Goal: Information Seeking & Learning: Check status

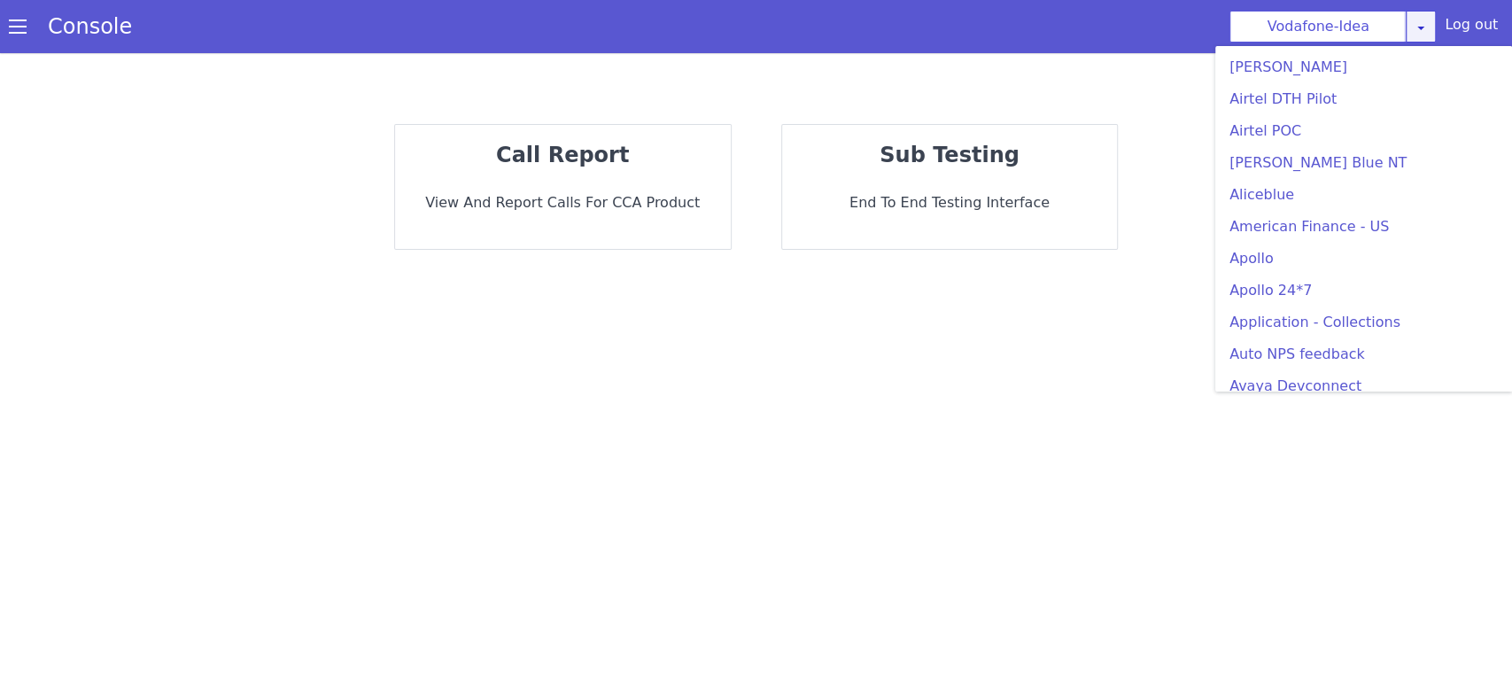
click at [1422, 21] on icon at bounding box center [1421, 27] width 14 height 14
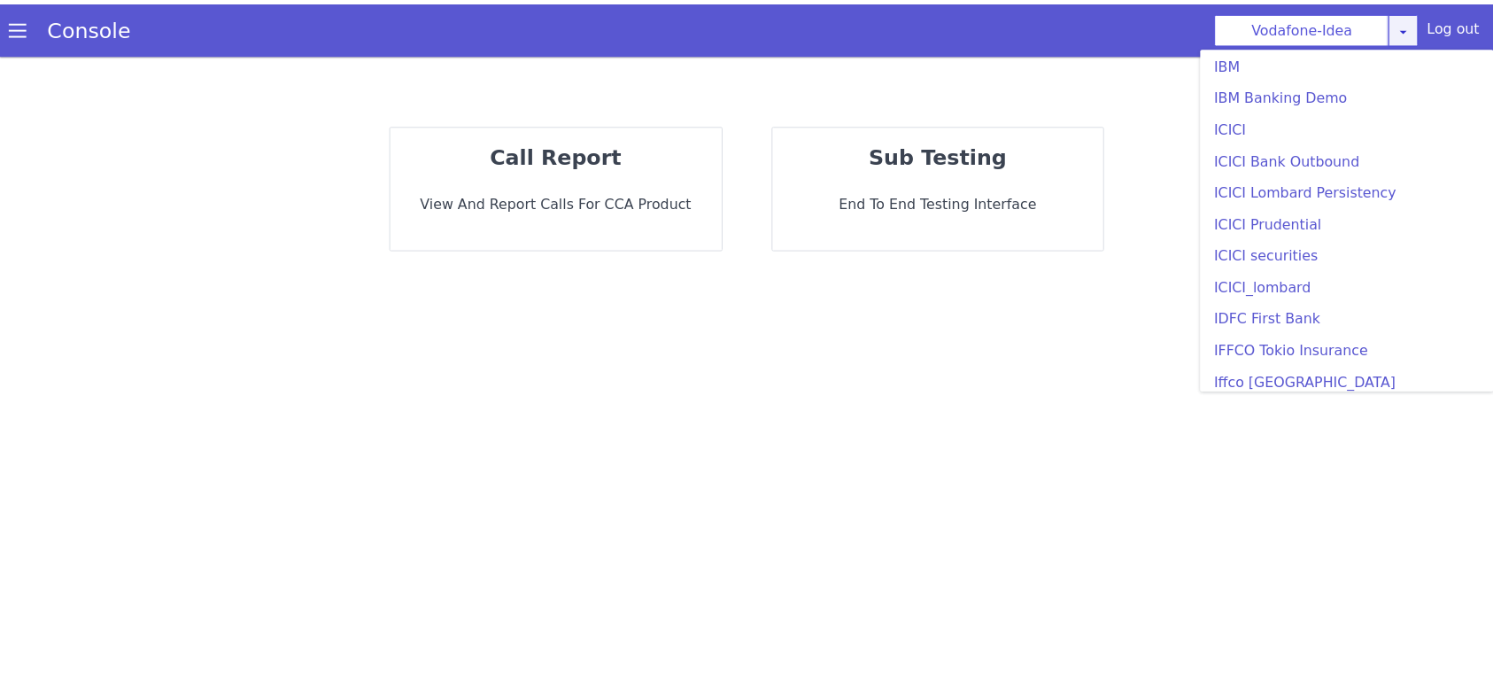
scroll to position [2126, 0]
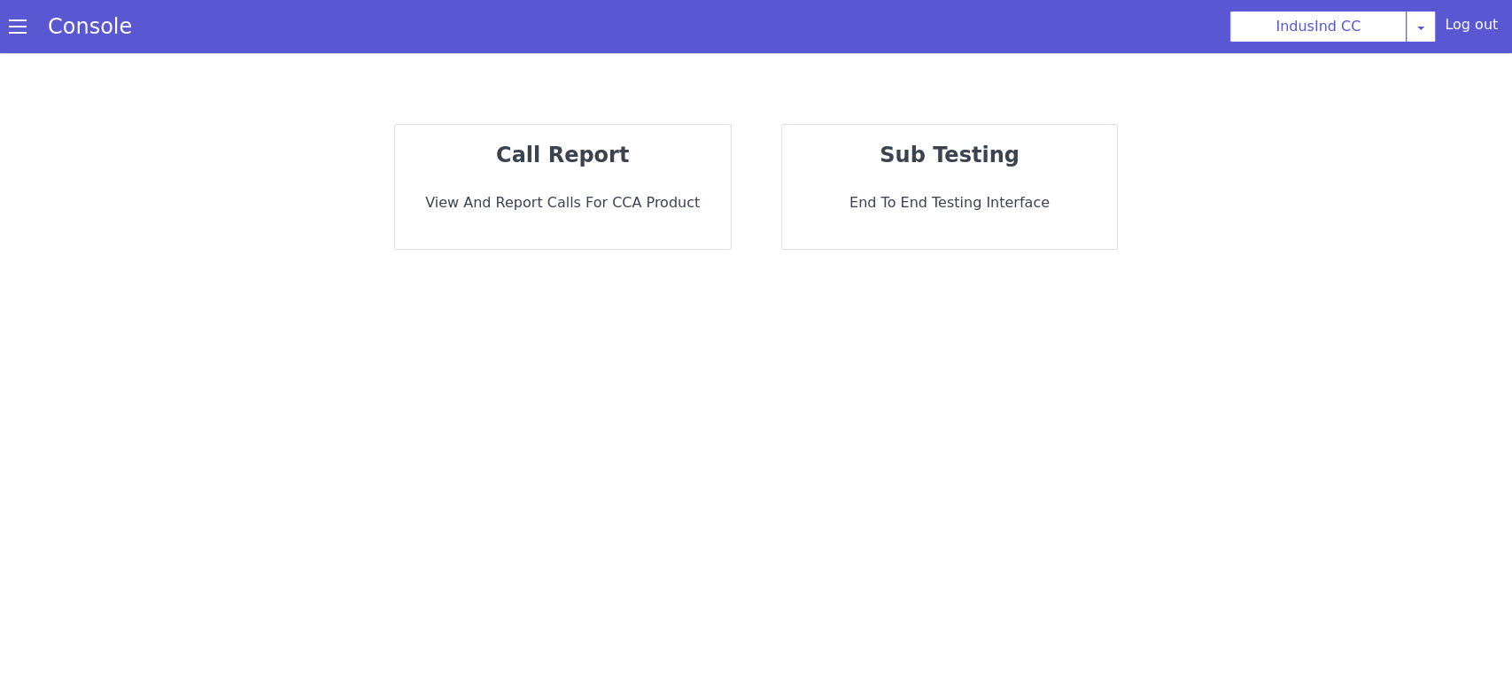
click at [604, 194] on p "View and report calls for CCA Product" at bounding box center [562, 202] width 307 height 21
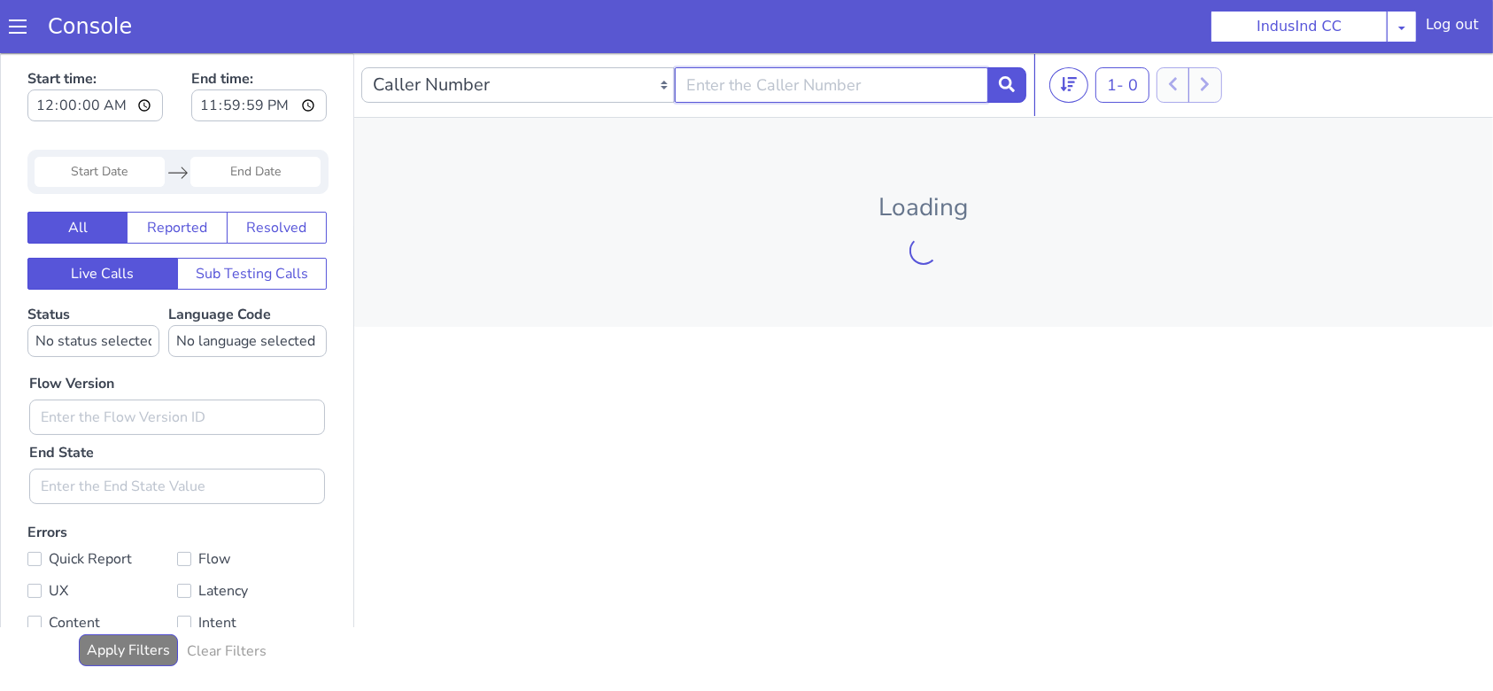
click at [709, 79] on input "text" at bounding box center [832, 83] width 314 height 35
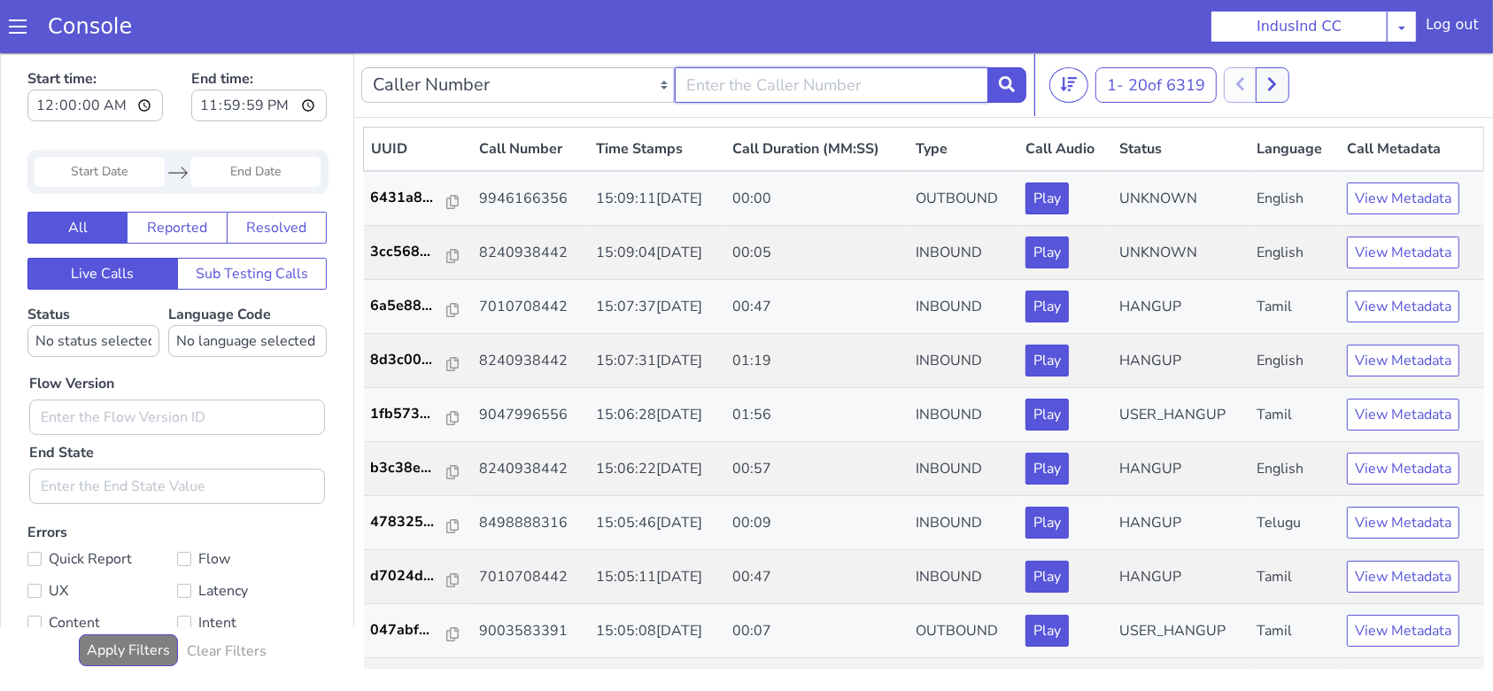
click at [859, 97] on input "text" at bounding box center [832, 83] width 314 height 35
click at [872, 89] on input "text" at bounding box center [832, 83] width 314 height 35
type input "9047996556"
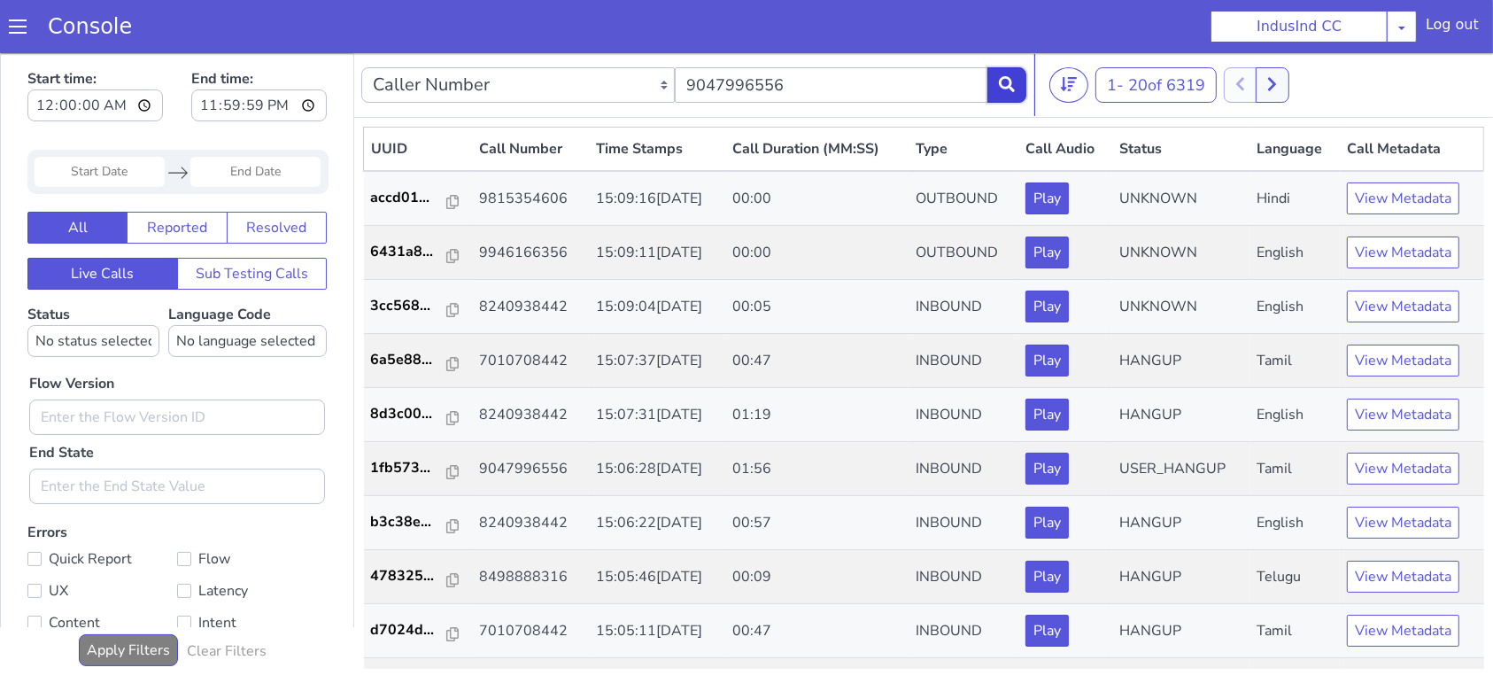
click at [1000, 98] on button at bounding box center [1007, 83] width 39 height 35
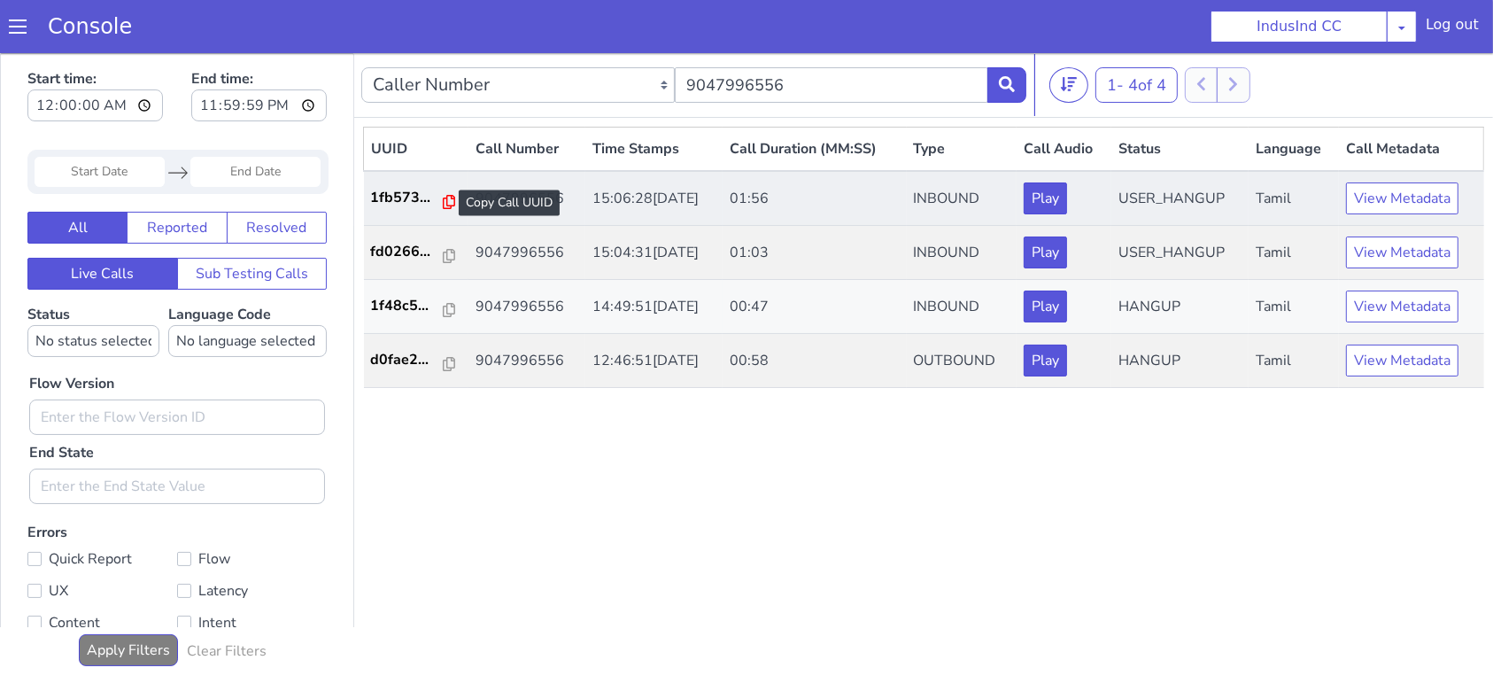
click at [443, 205] on icon at bounding box center [449, 201] width 12 height 14
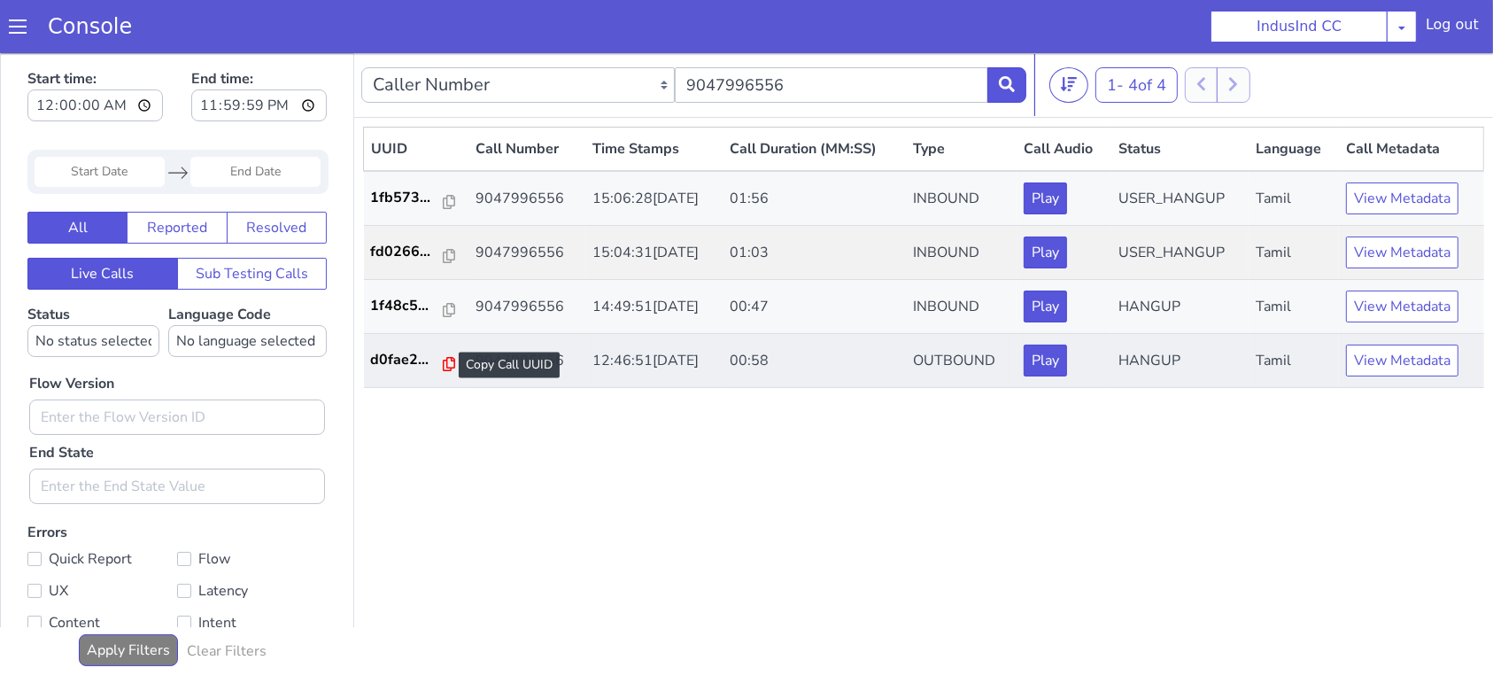
click at [446, 364] on icon at bounding box center [449, 363] width 12 height 14
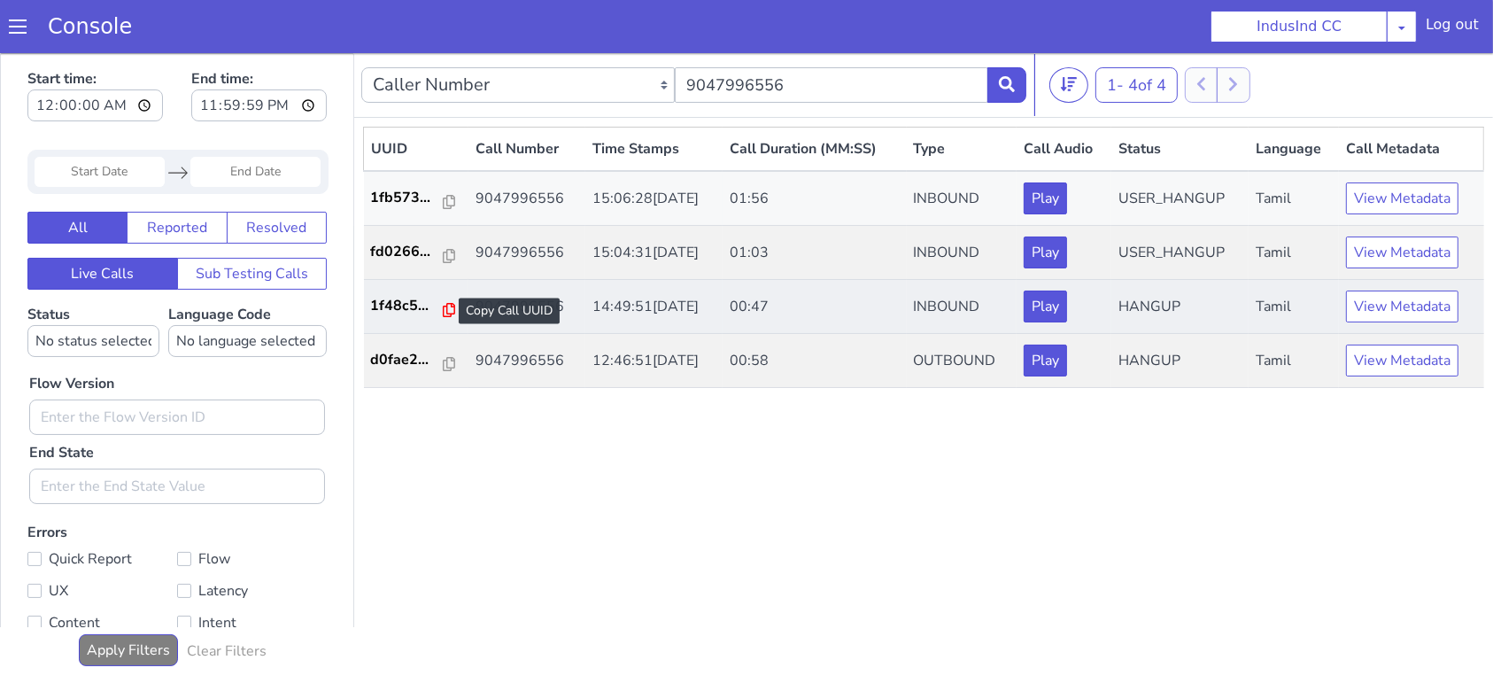
click at [443, 313] on icon at bounding box center [449, 309] width 12 height 14
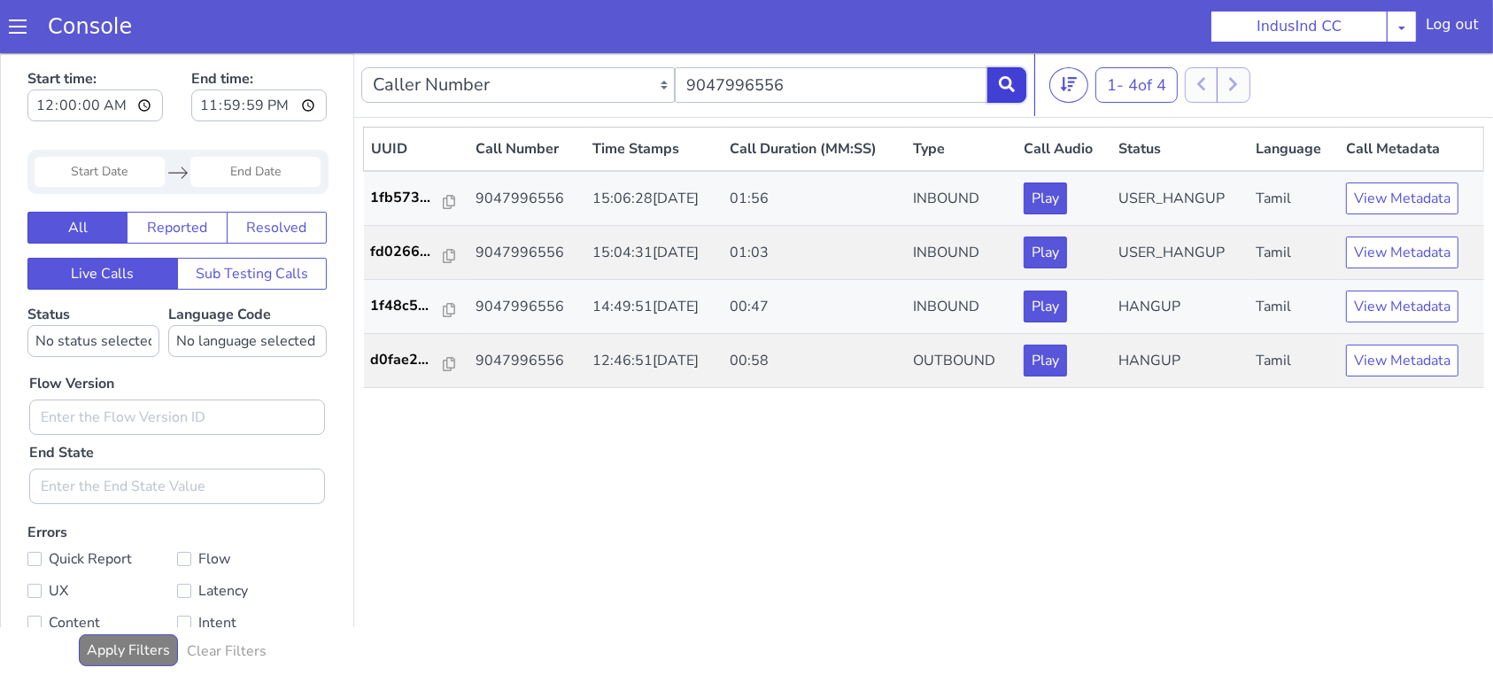
click at [1015, 81] on button at bounding box center [1007, 83] width 39 height 35
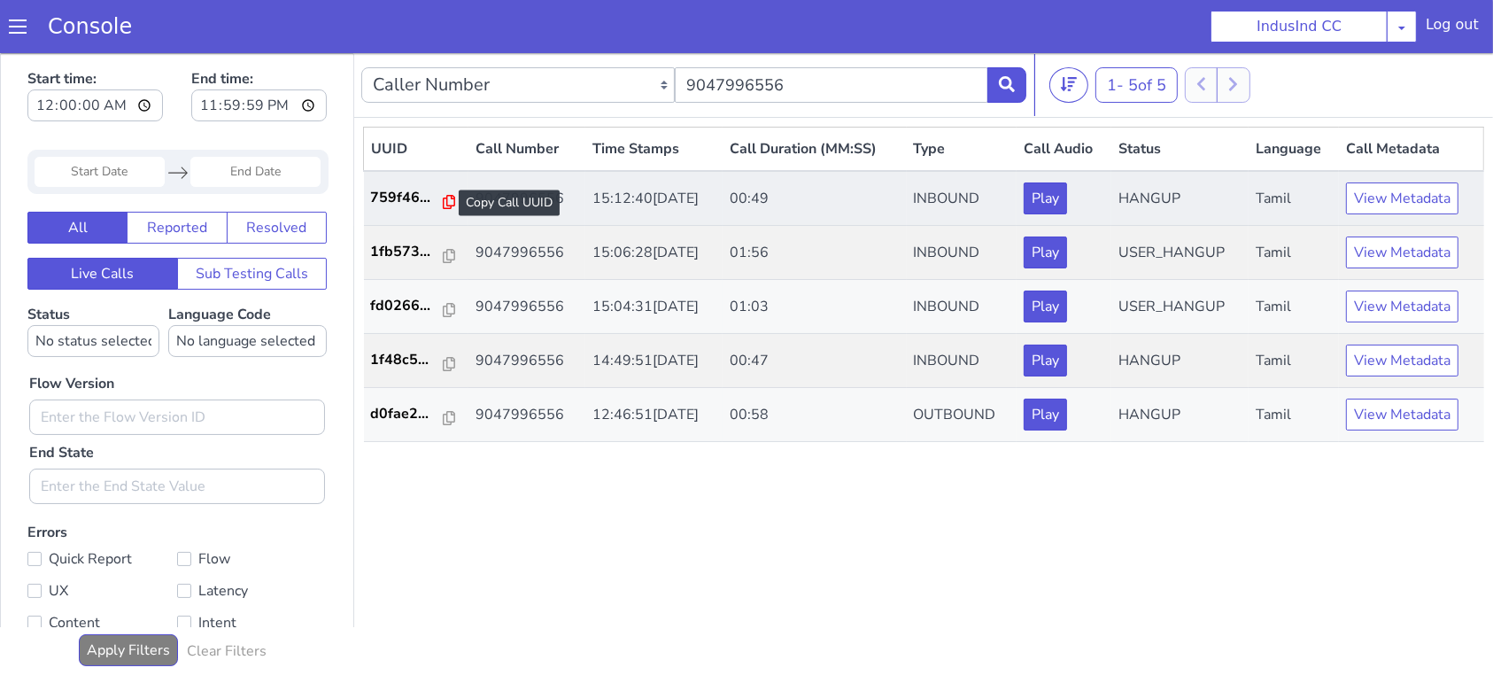
click at [446, 196] on icon at bounding box center [449, 201] width 12 height 14
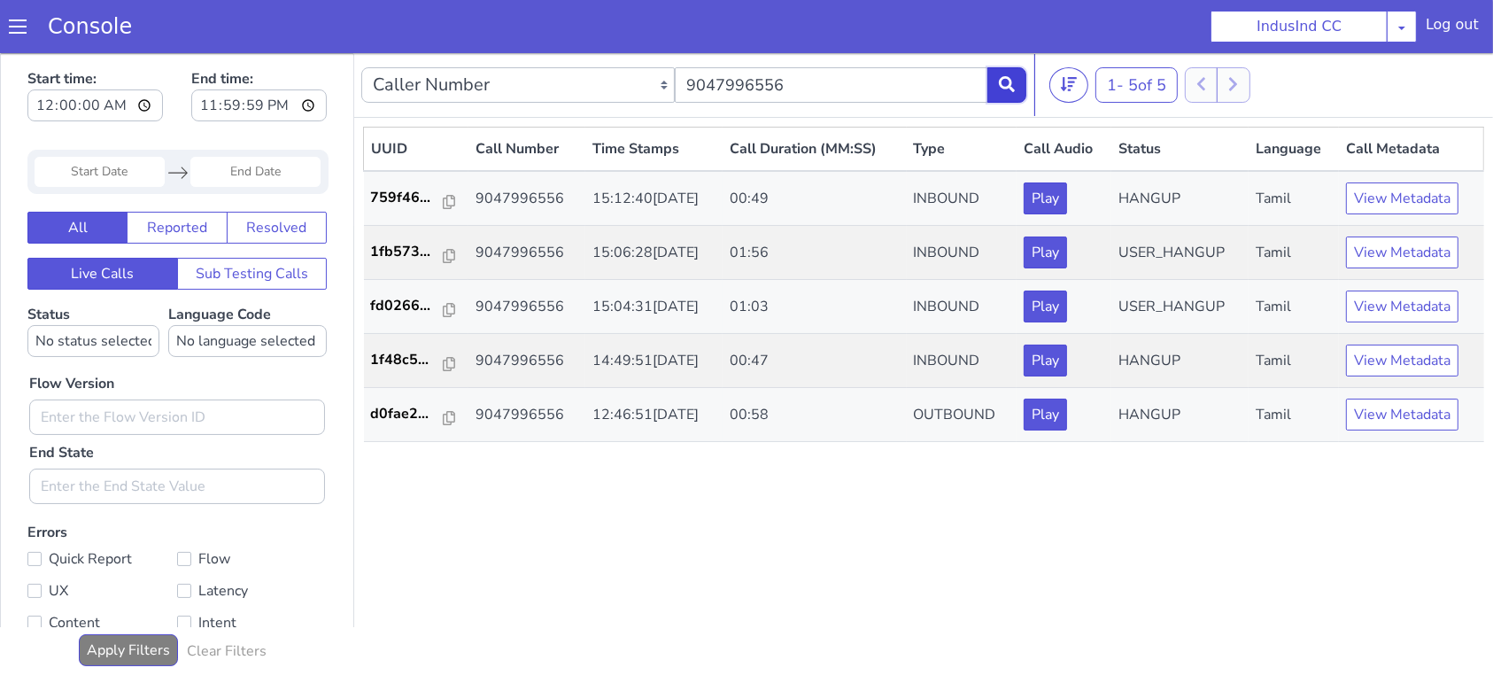
click at [1004, 84] on icon at bounding box center [1007, 83] width 16 height 16
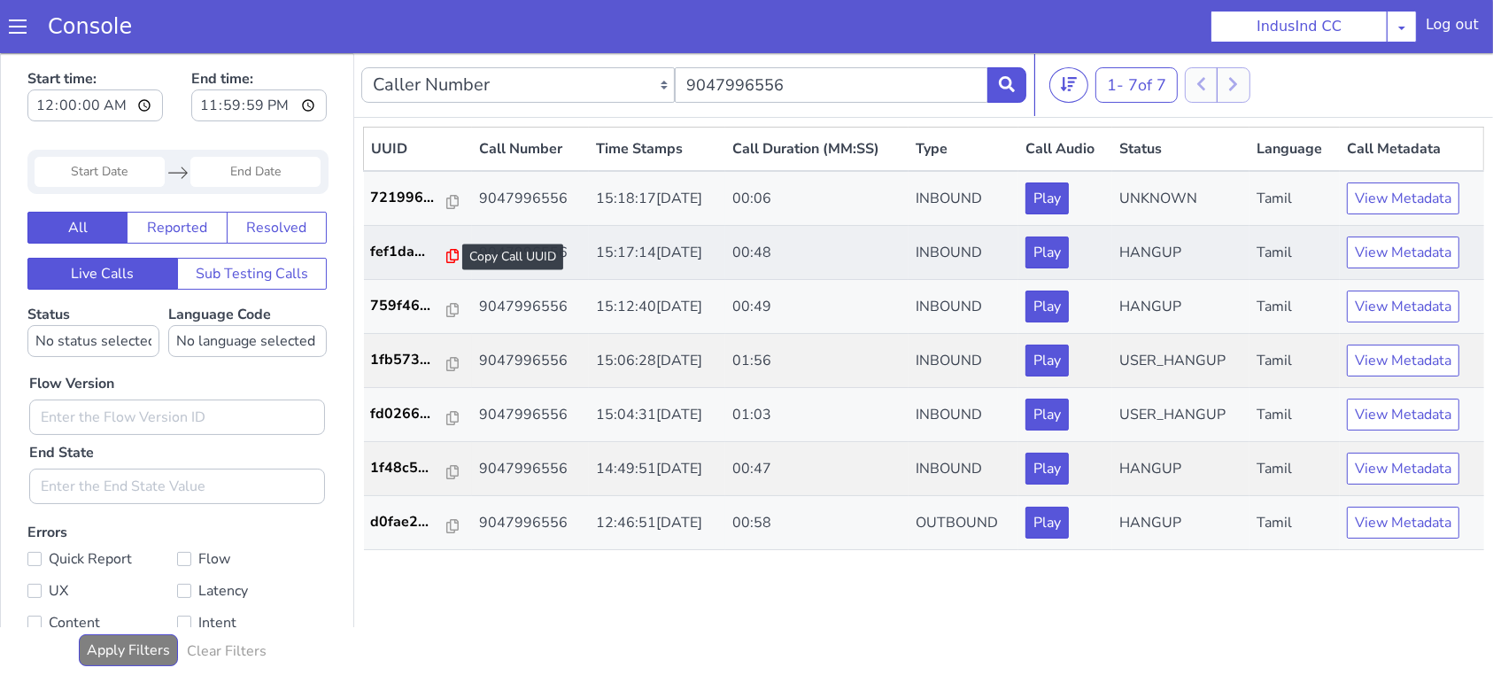
click at [450, 251] on icon at bounding box center [452, 255] width 12 height 14
click at [1011, 80] on icon at bounding box center [1007, 83] width 16 height 16
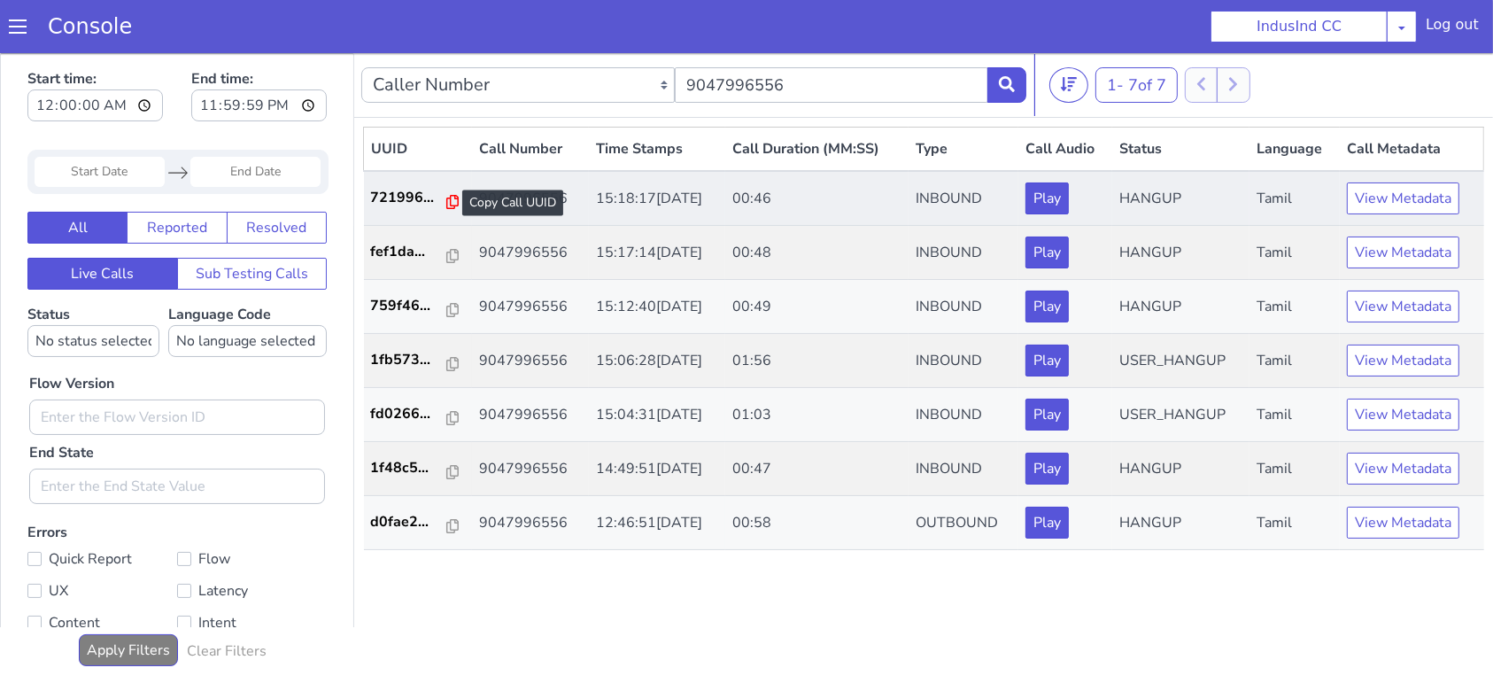
click at [446, 201] on icon at bounding box center [452, 201] width 12 height 14
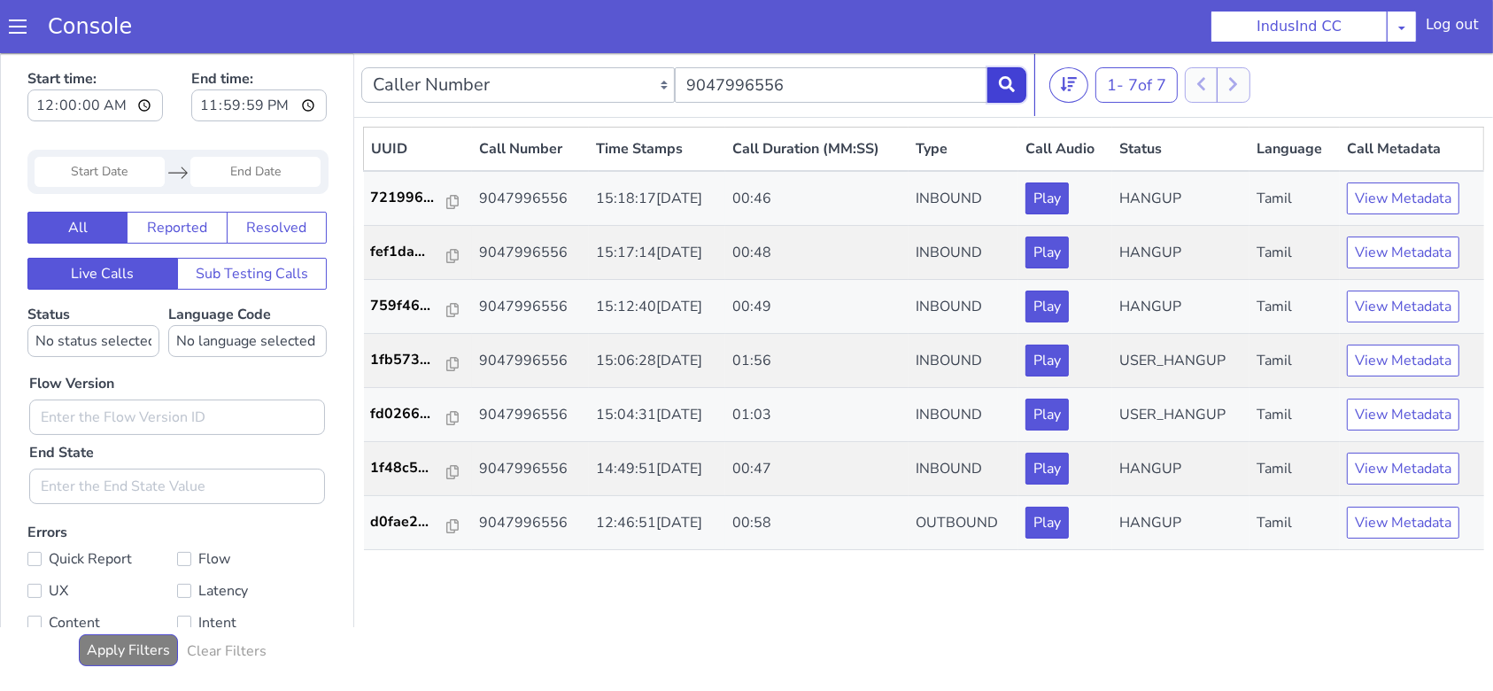
click at [1010, 87] on icon at bounding box center [1007, 83] width 16 height 16
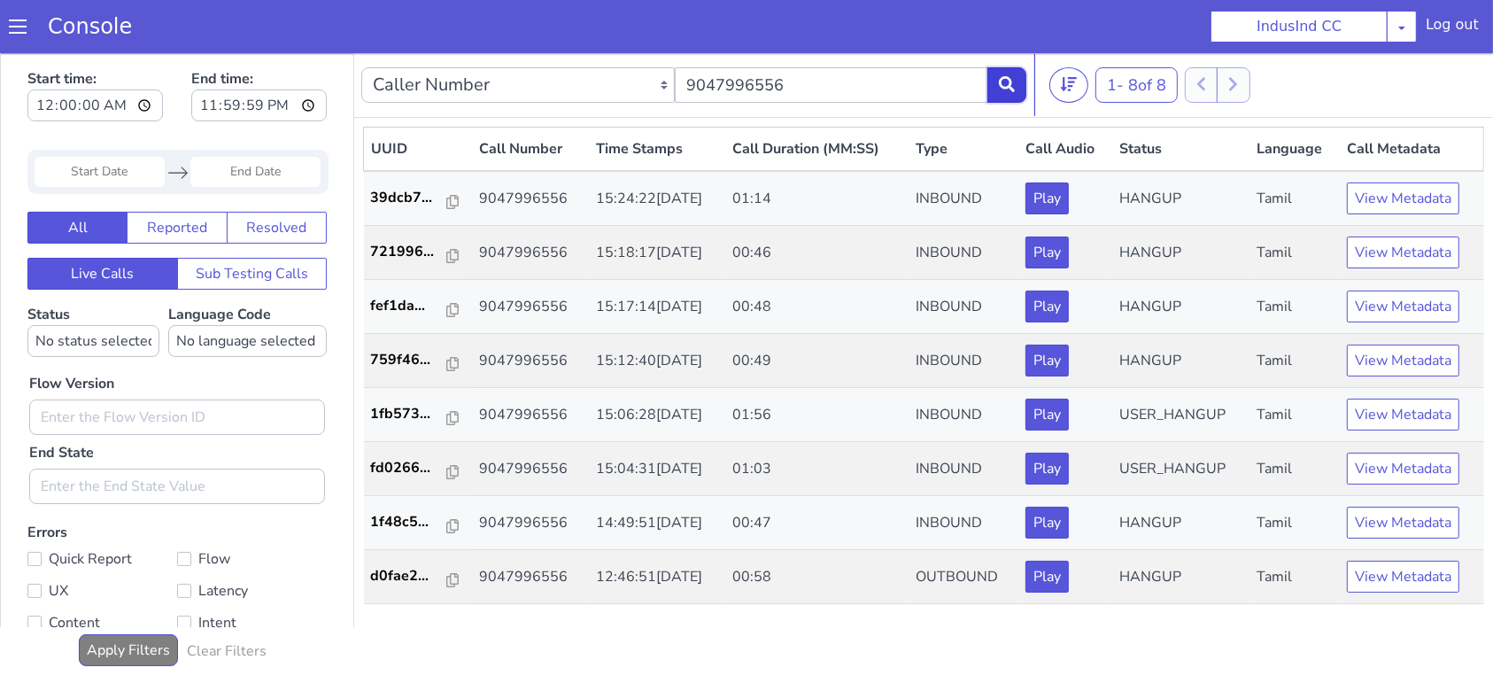
click at [1017, 87] on button at bounding box center [1007, 83] width 39 height 35
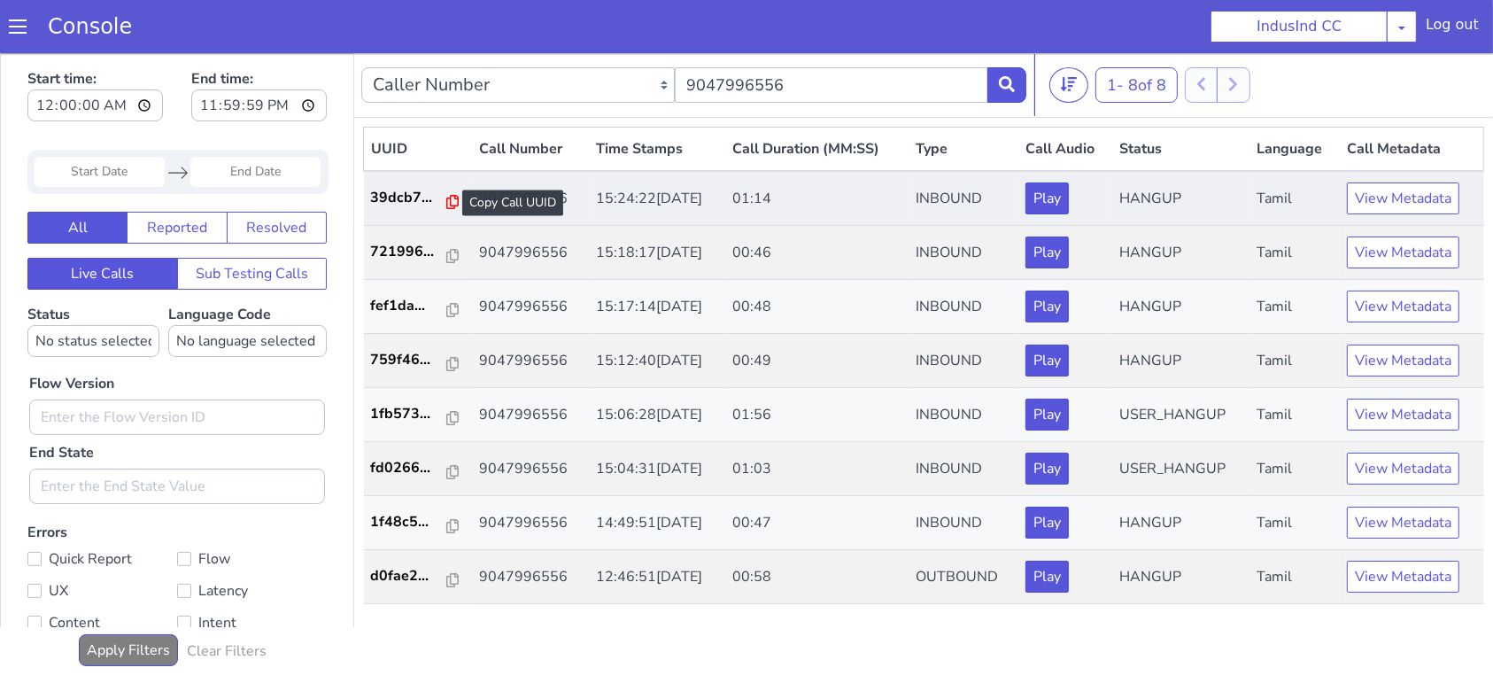
click at [447, 202] on icon at bounding box center [452, 201] width 12 height 14
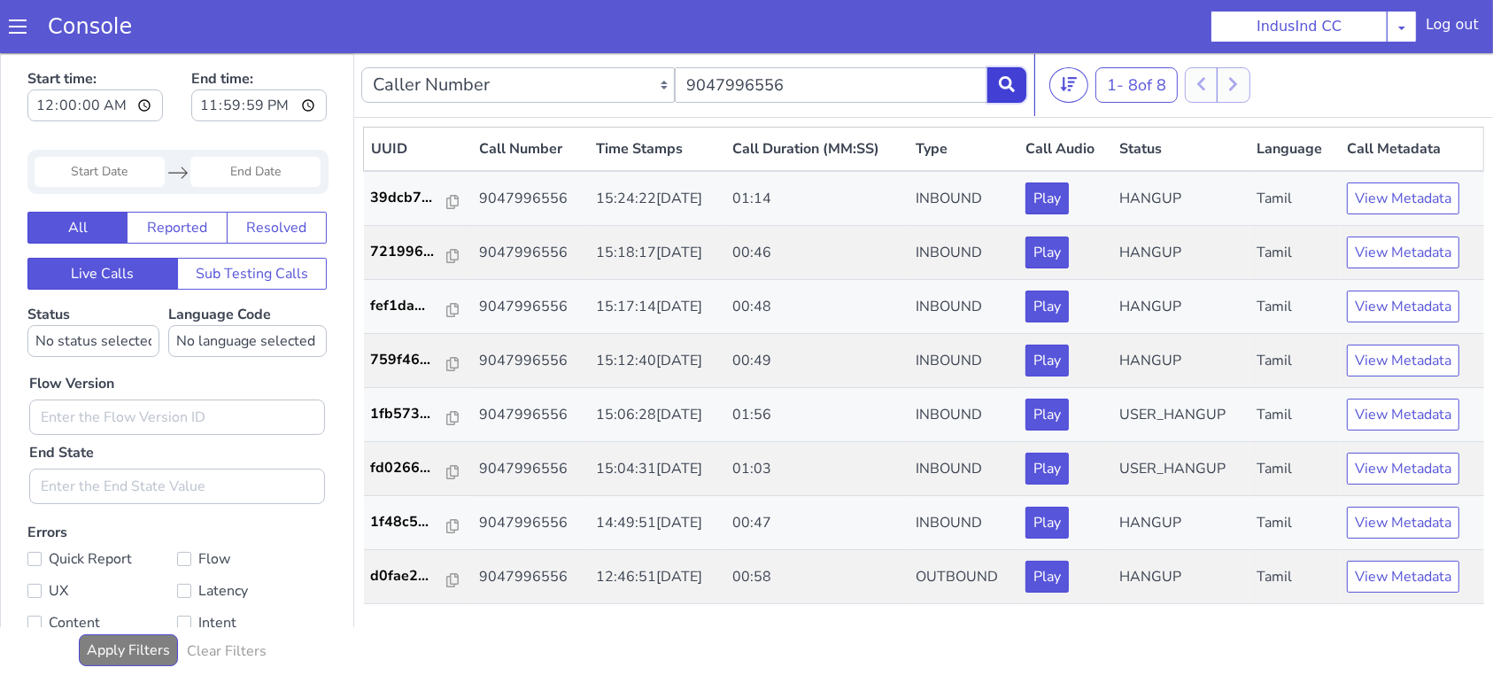
click at [1013, 83] on icon at bounding box center [1007, 83] width 16 height 16
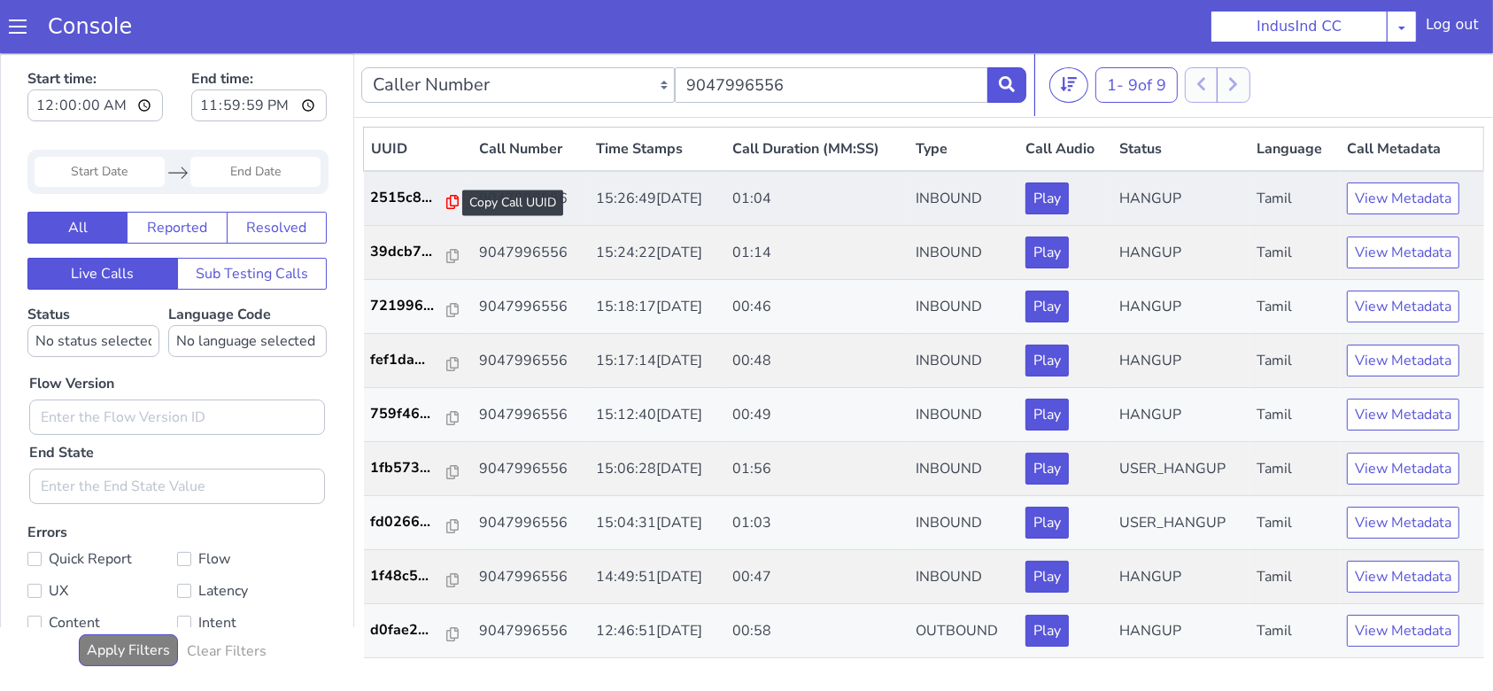
click at [446, 198] on icon at bounding box center [452, 201] width 12 height 14
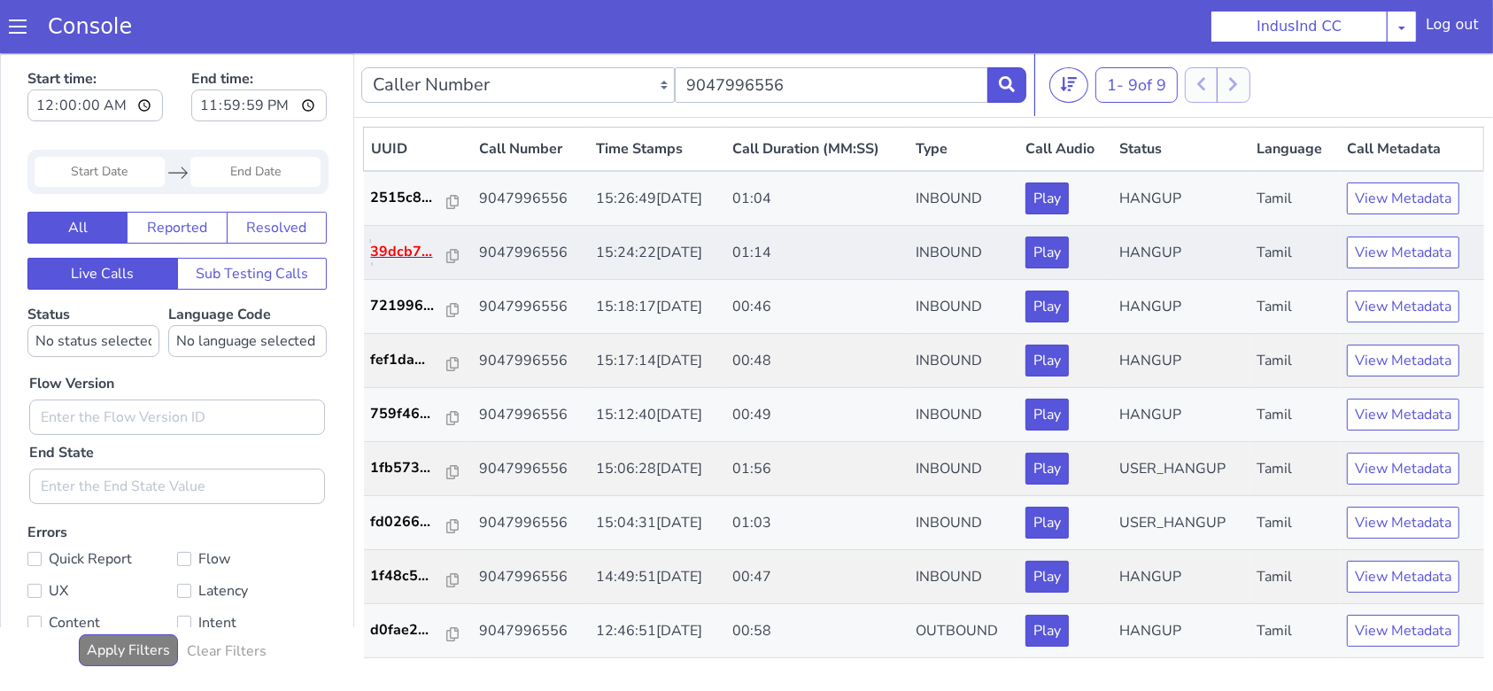
click at [414, 251] on p "39dcb7..." at bounding box center [409, 250] width 77 height 21
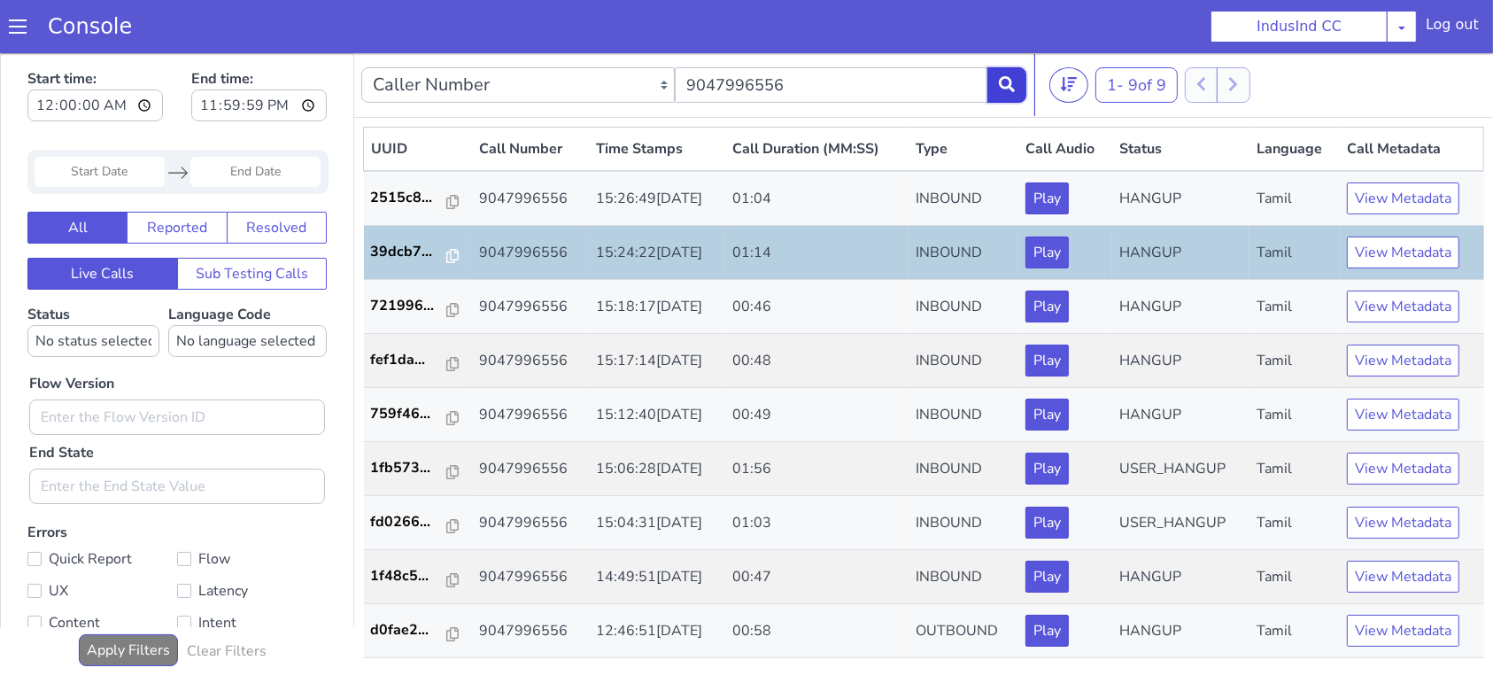
click at [1014, 80] on icon at bounding box center [1007, 83] width 16 height 16
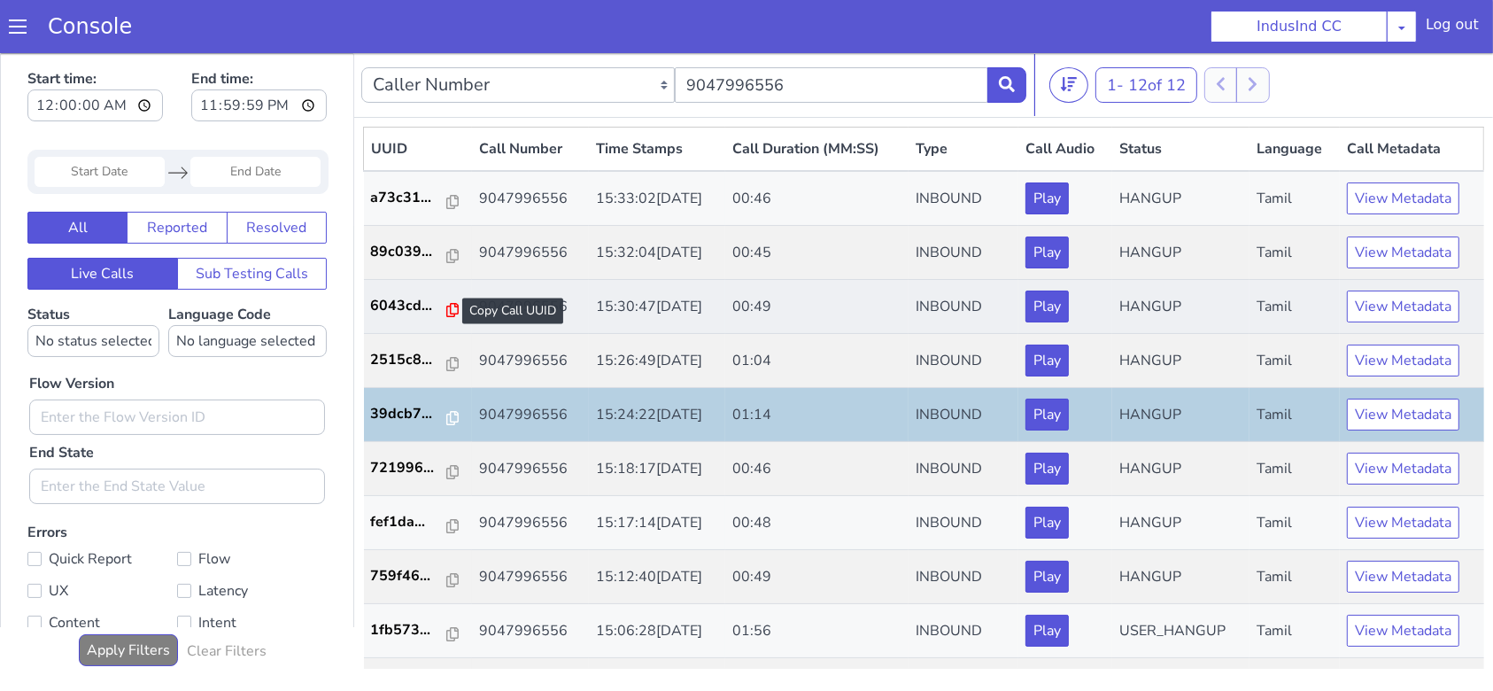
click at [447, 311] on icon at bounding box center [452, 309] width 12 height 14
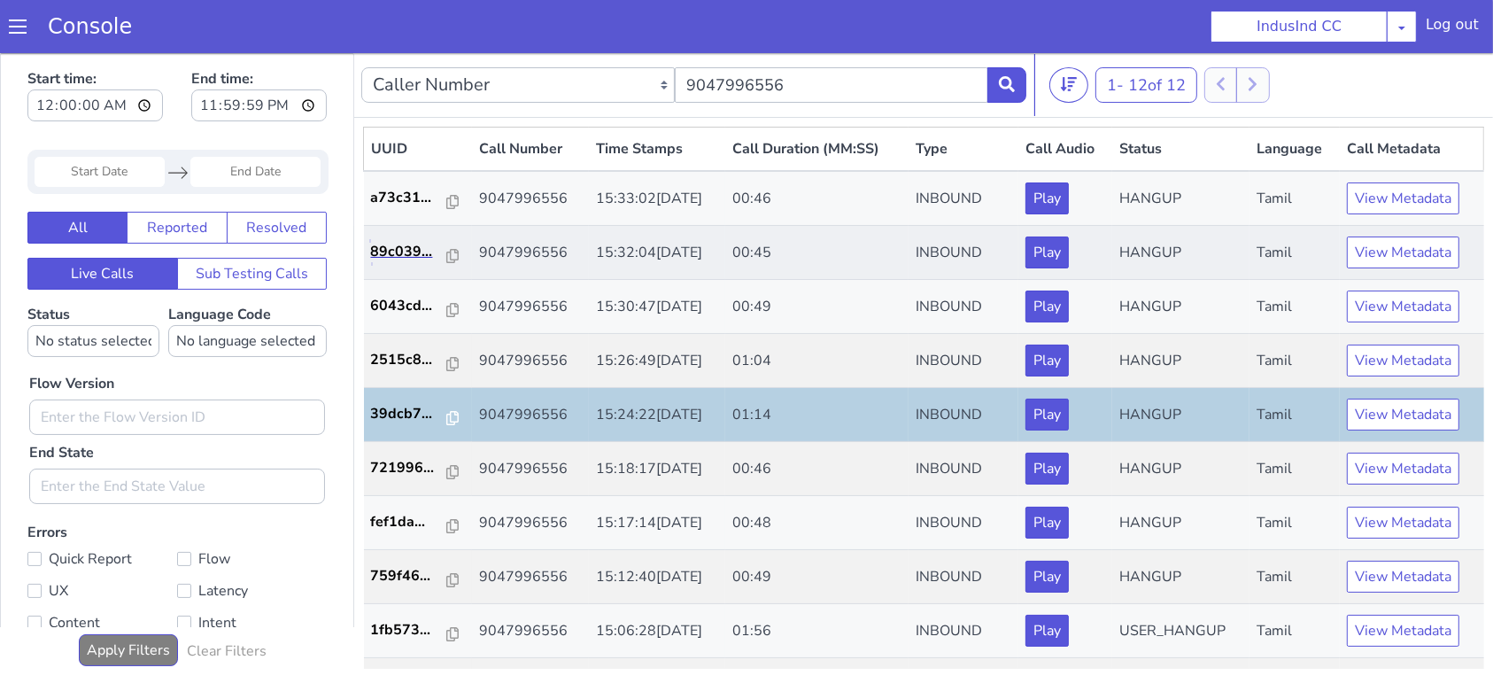
click at [451, 257] on link "89c039..." at bounding box center [418, 250] width 95 height 21
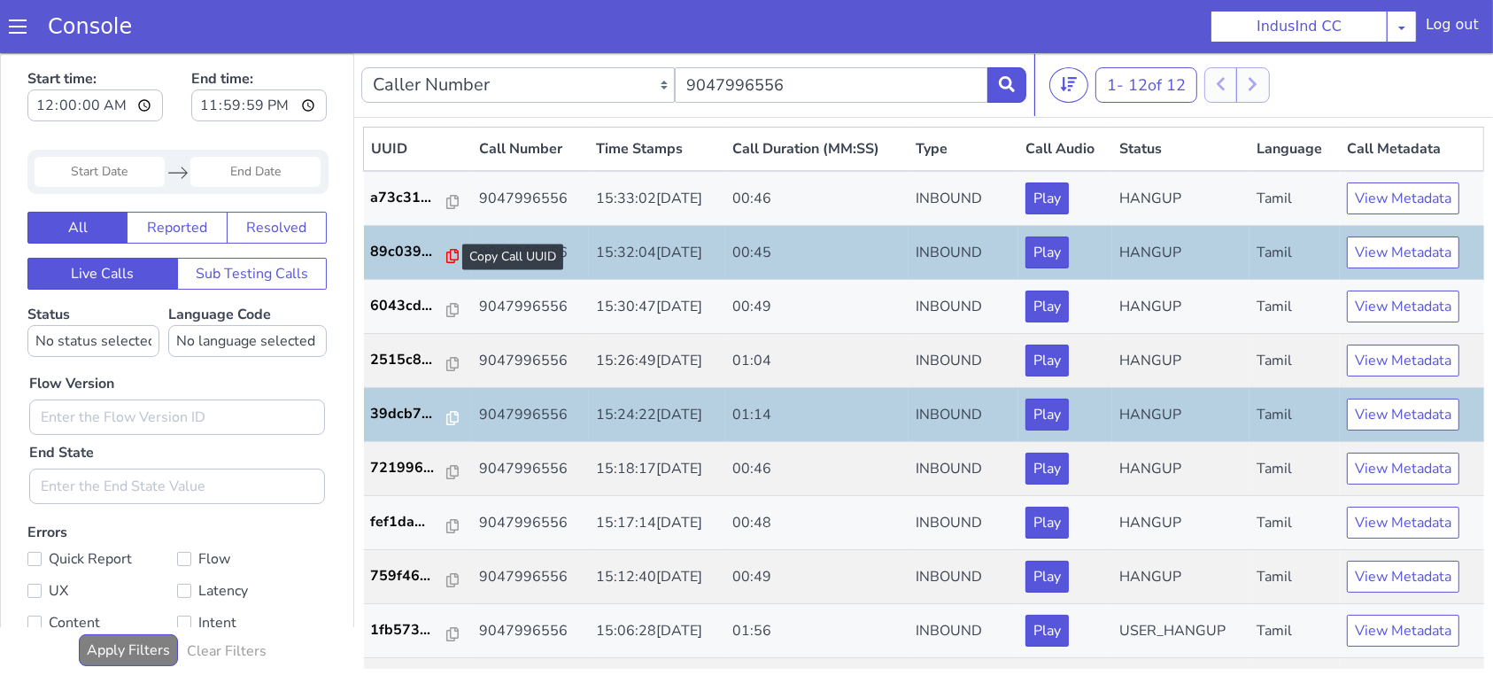
click at [446, 255] on icon at bounding box center [452, 255] width 12 height 14
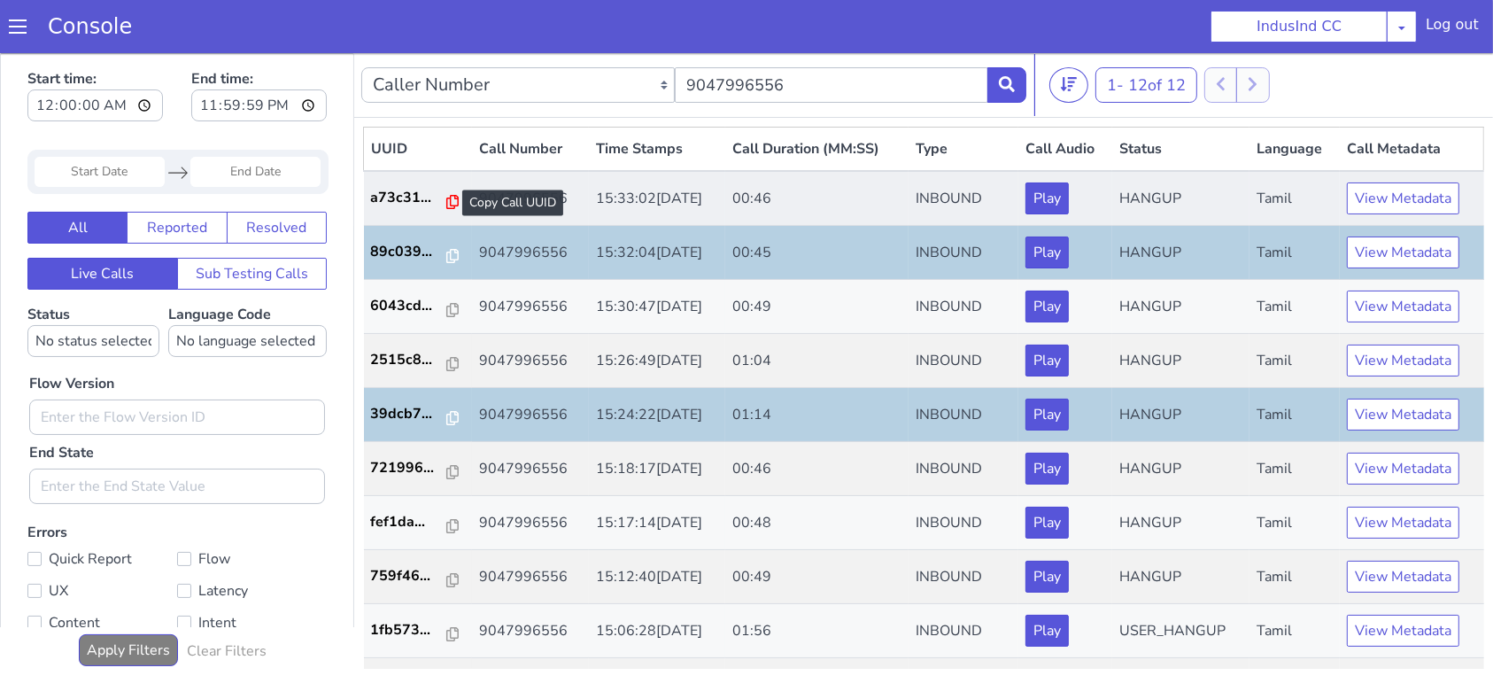
click at [446, 197] on icon at bounding box center [452, 201] width 12 height 14
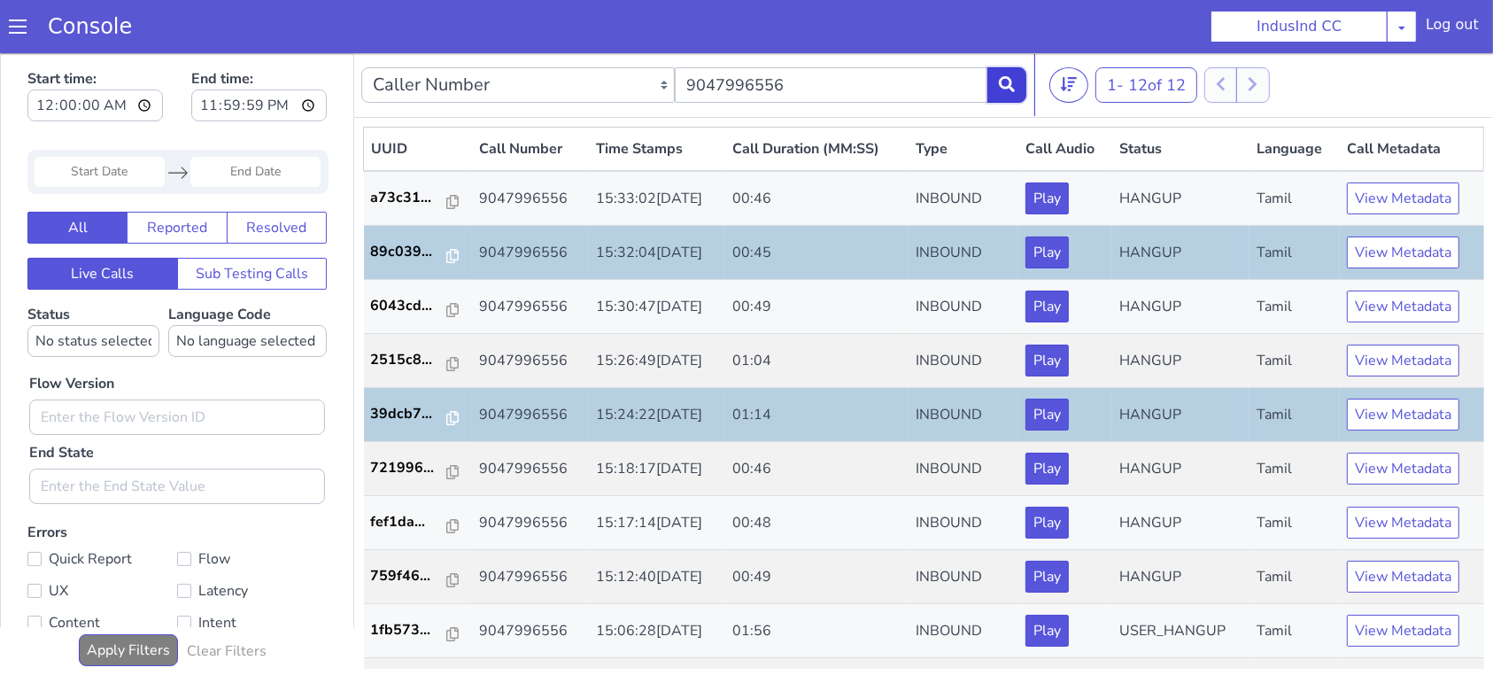
click at [1005, 82] on icon at bounding box center [1007, 83] width 16 height 16
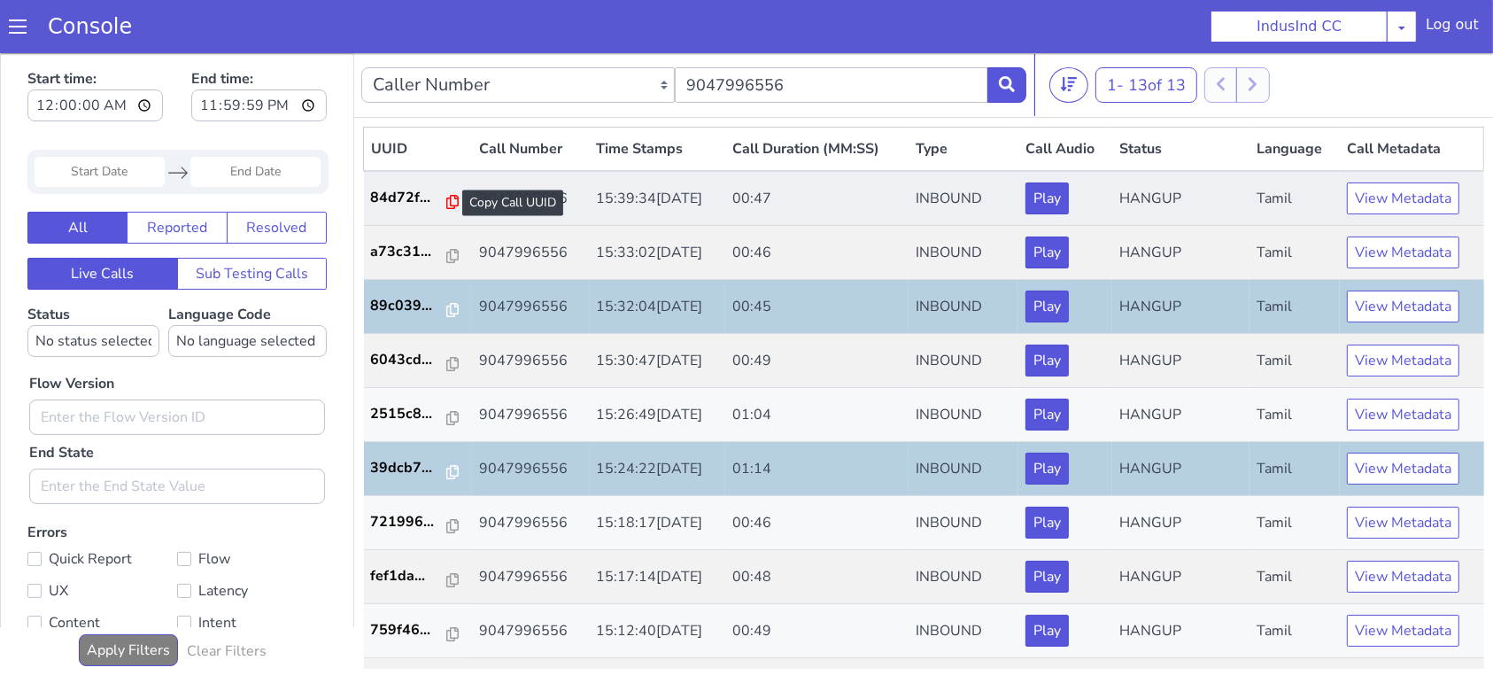
click at [446, 205] on icon at bounding box center [452, 201] width 12 height 14
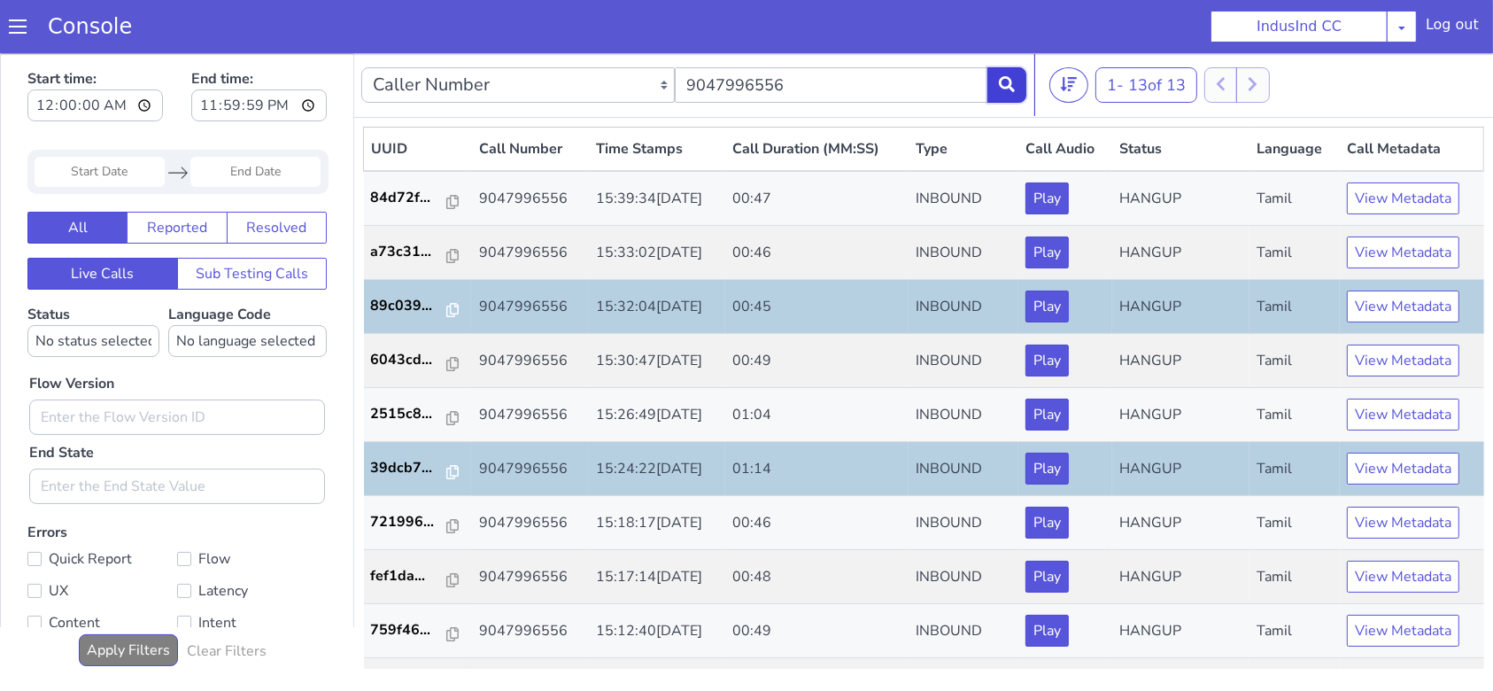
click at [1003, 88] on icon at bounding box center [1007, 83] width 16 height 16
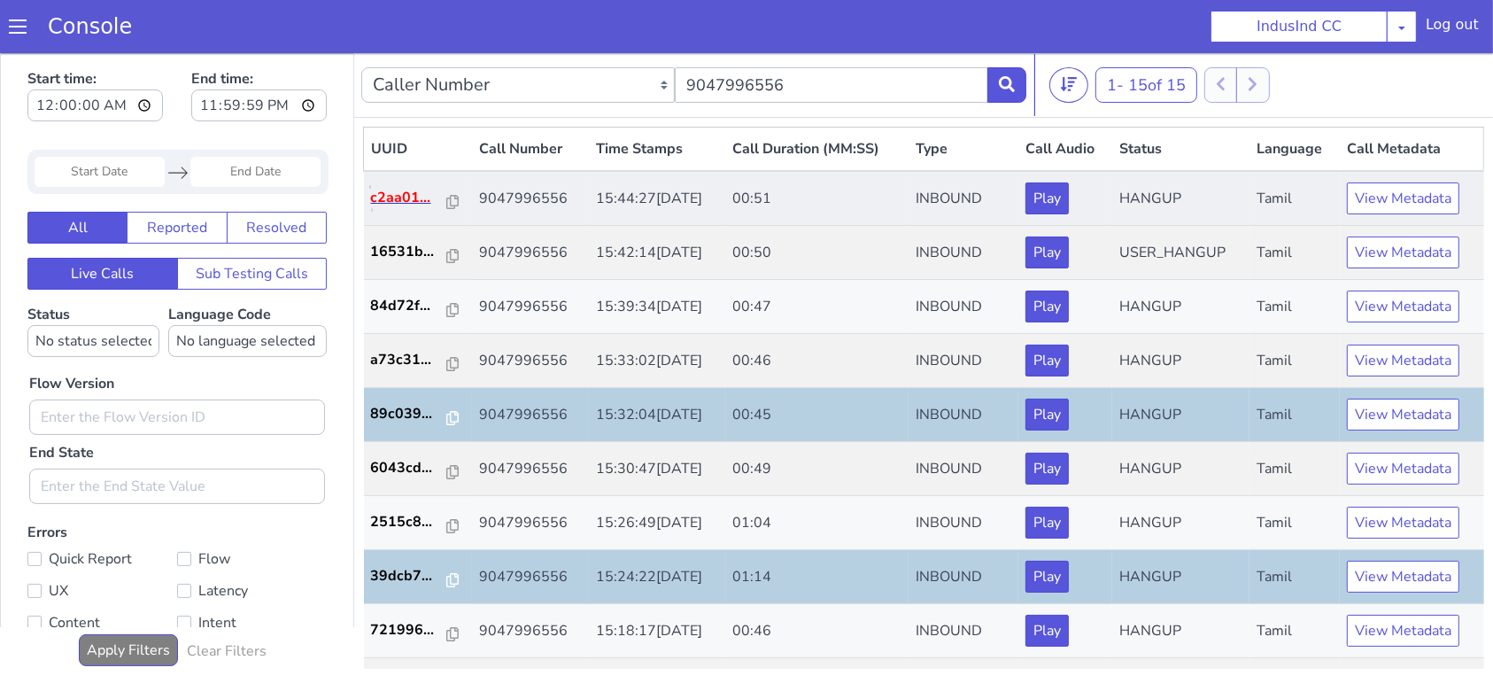
click at [415, 204] on p "c2aa01..." at bounding box center [409, 196] width 77 height 21
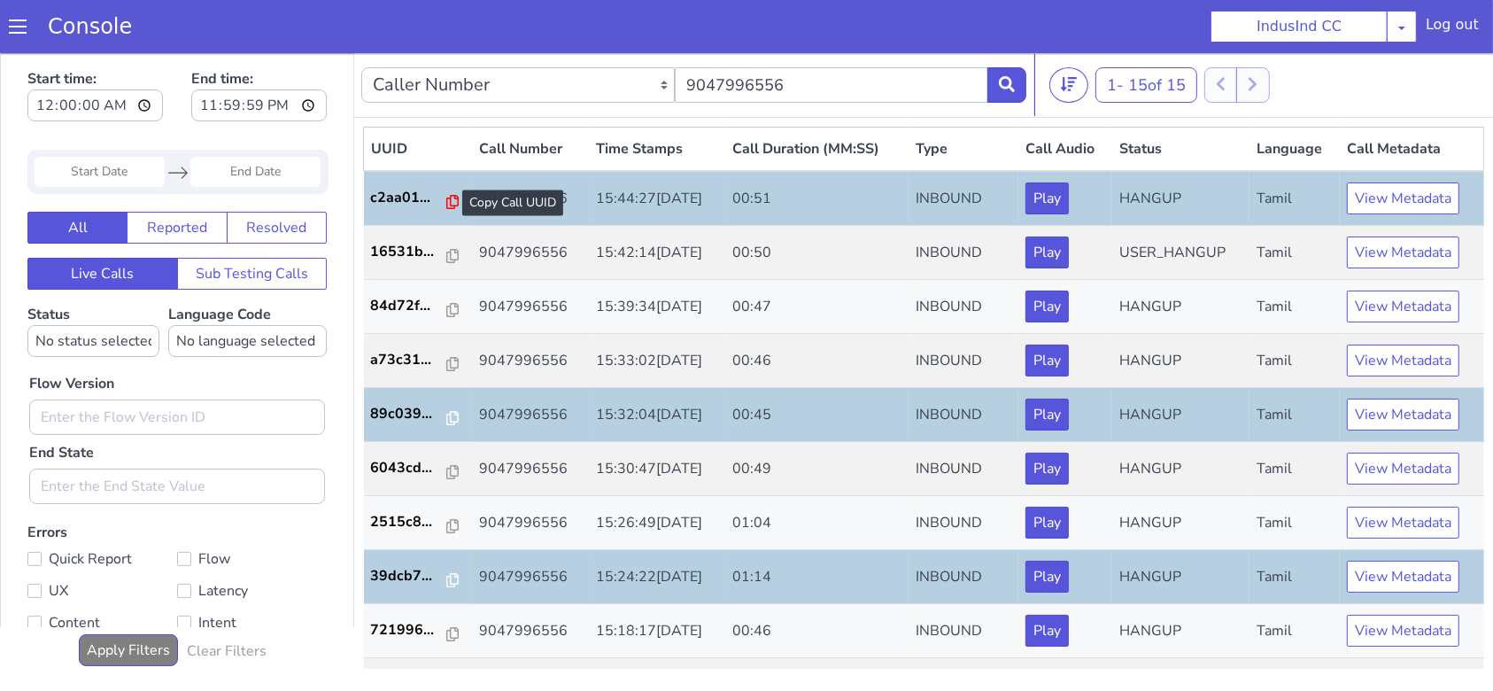
click at [449, 198] on icon at bounding box center [452, 201] width 12 height 14
click at [1001, 88] on icon at bounding box center [1007, 83] width 16 height 16
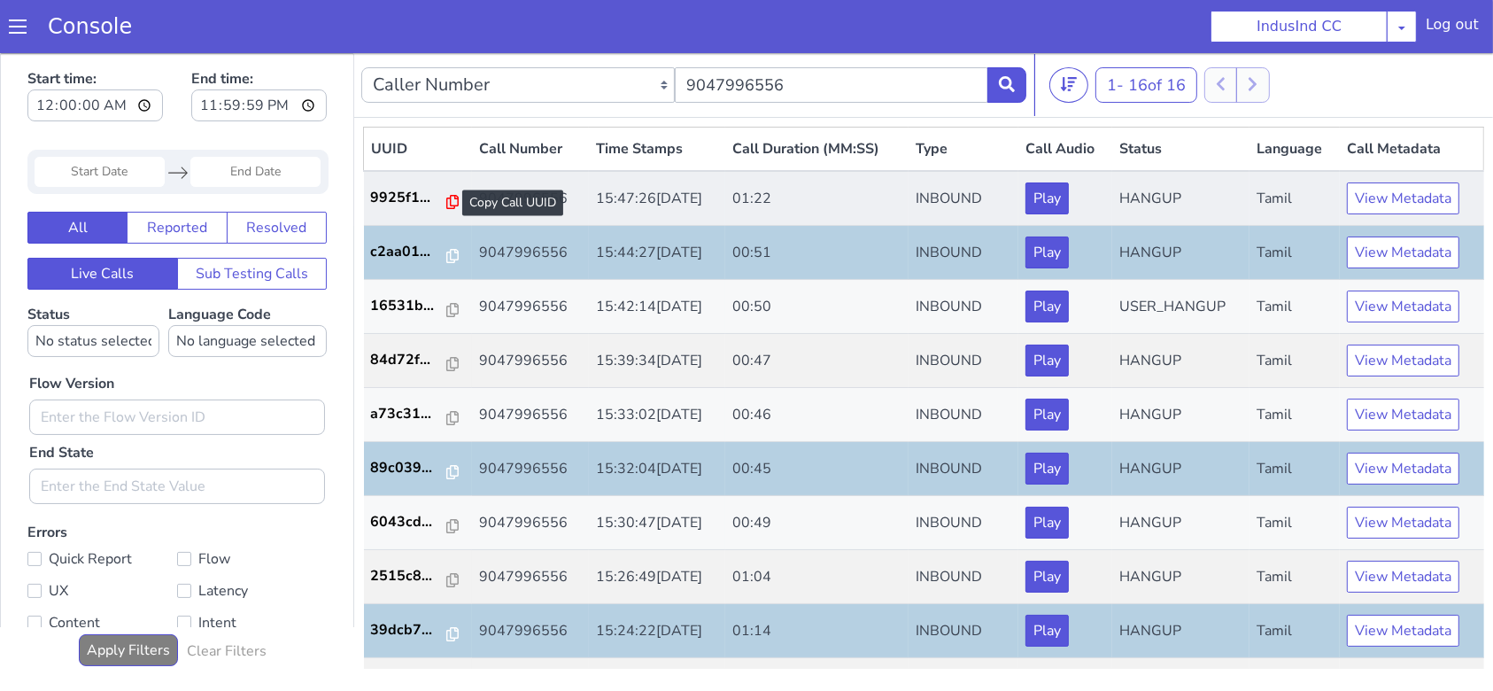
click at [446, 204] on icon at bounding box center [452, 201] width 12 height 14
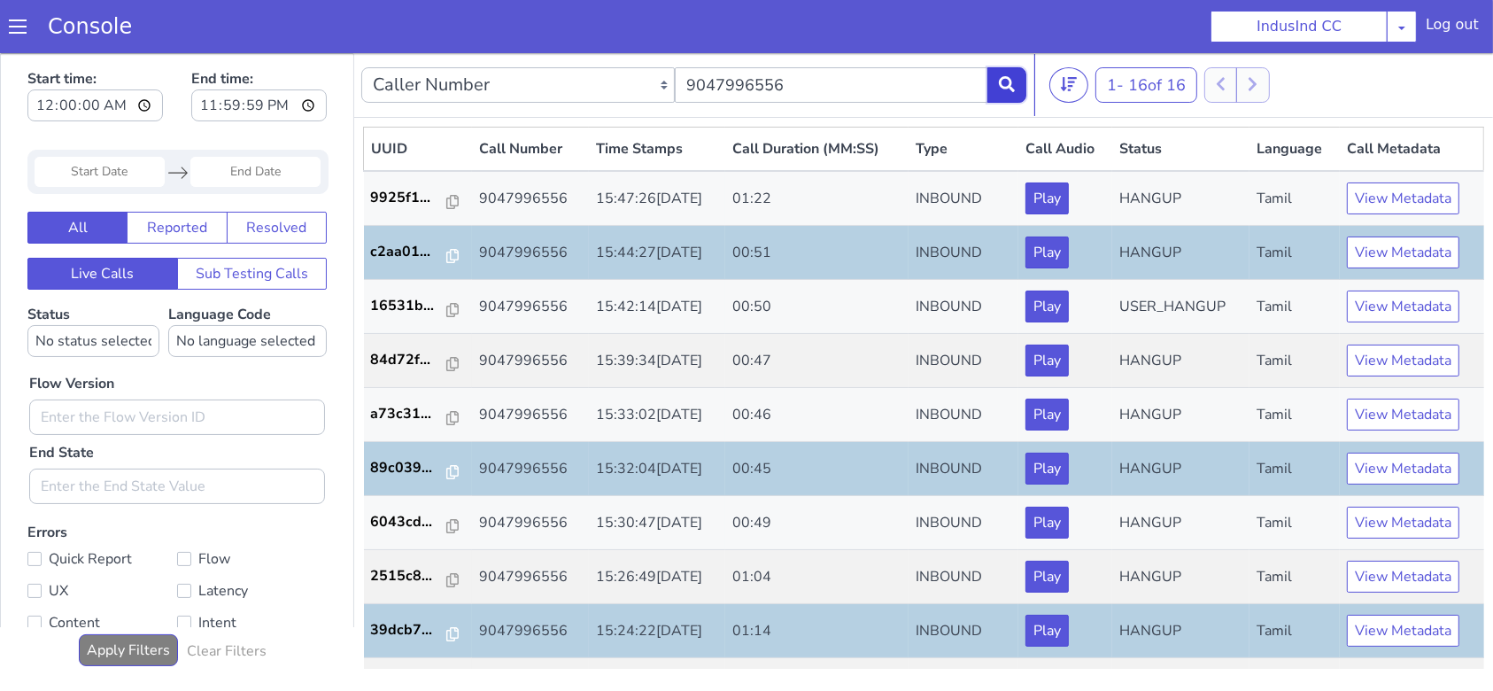
click at [1013, 90] on icon at bounding box center [1007, 83] width 16 height 16
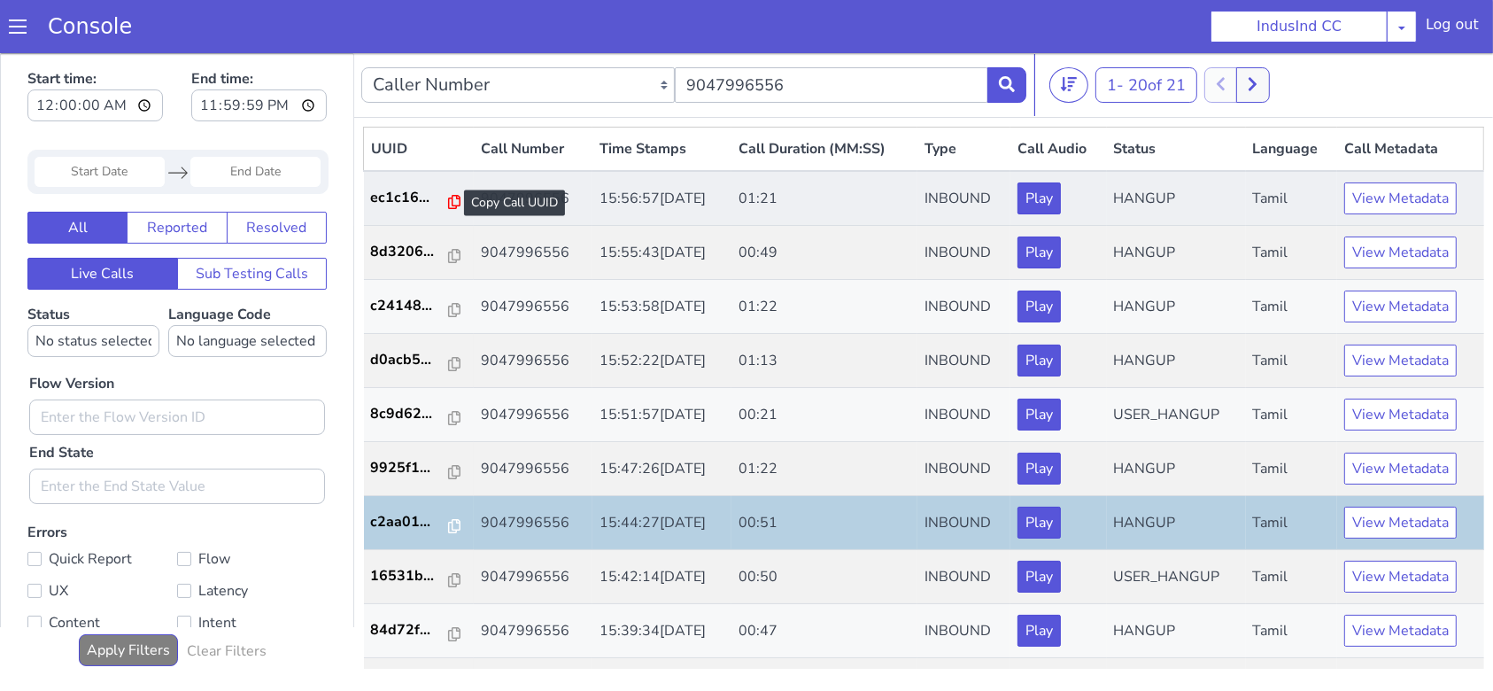
click at [448, 197] on icon at bounding box center [454, 201] width 12 height 14
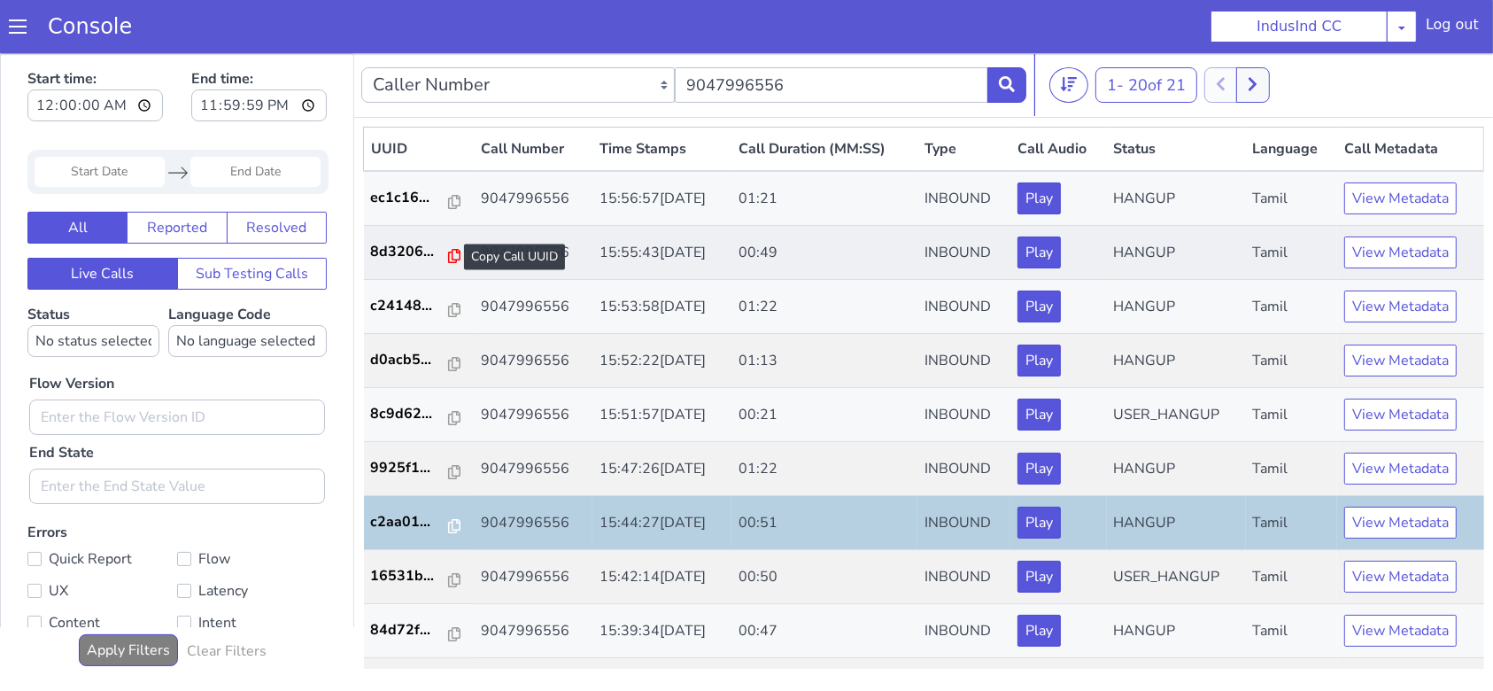
click at [448, 259] on icon at bounding box center [454, 255] width 12 height 14
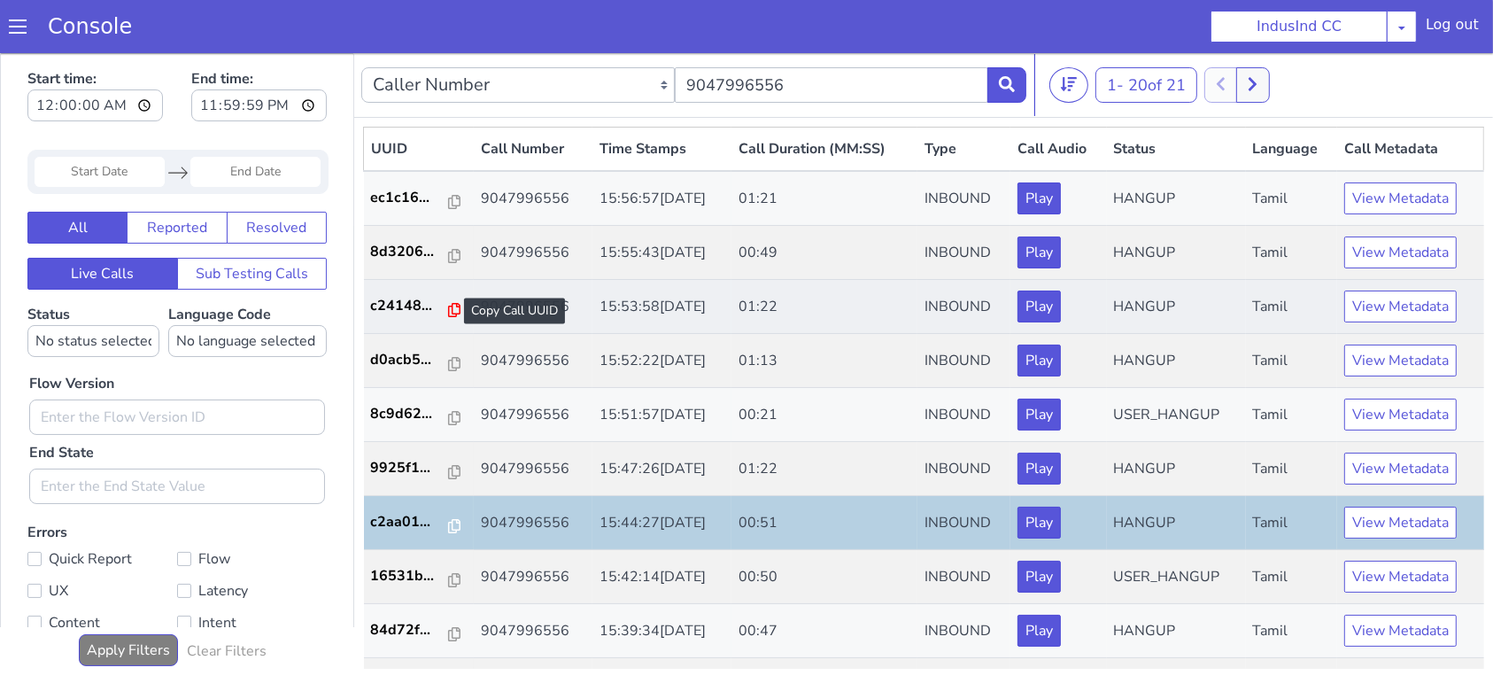
click at [448, 310] on icon at bounding box center [454, 309] width 12 height 14
